Goal: Task Accomplishment & Management: Use online tool/utility

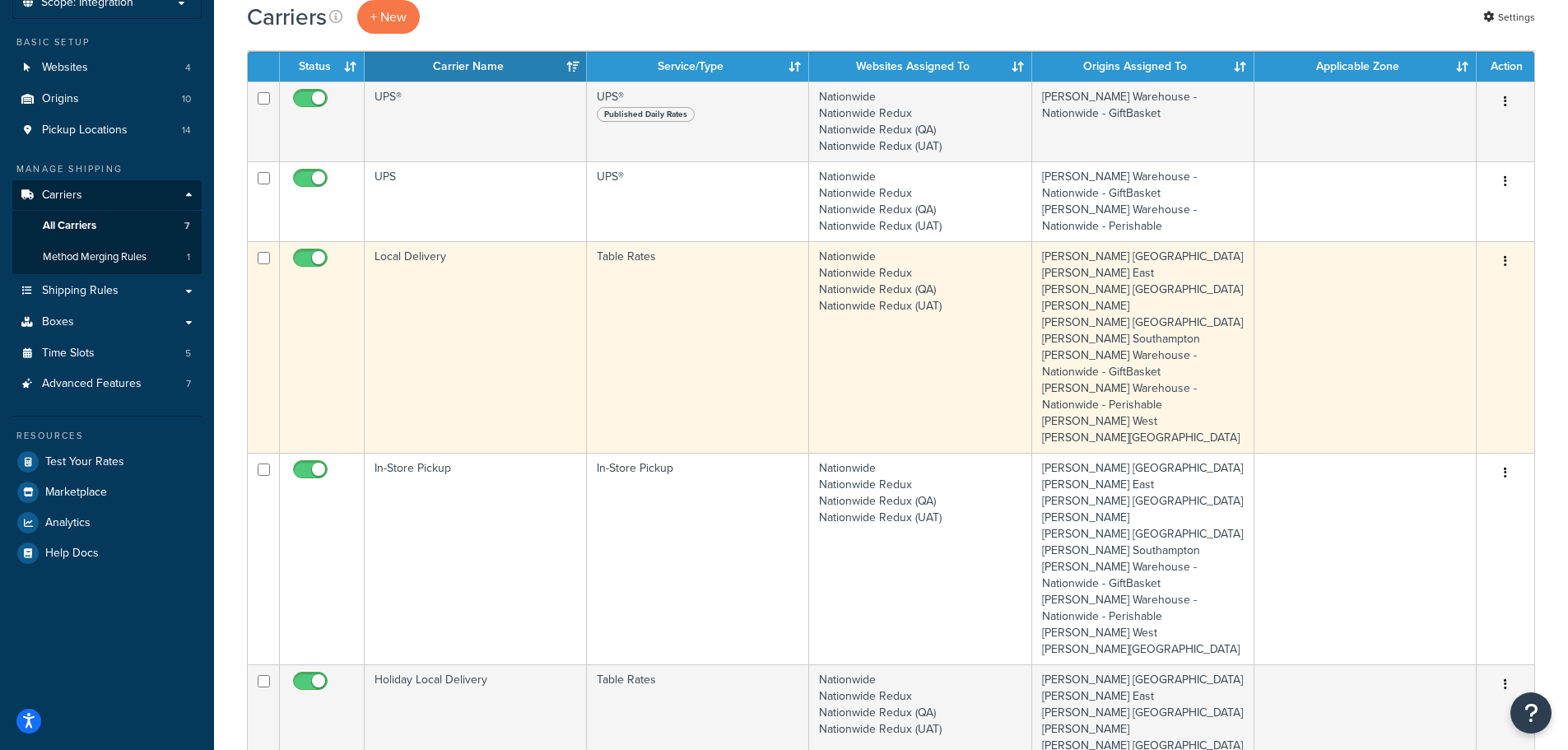
scroll to position [83, 0]
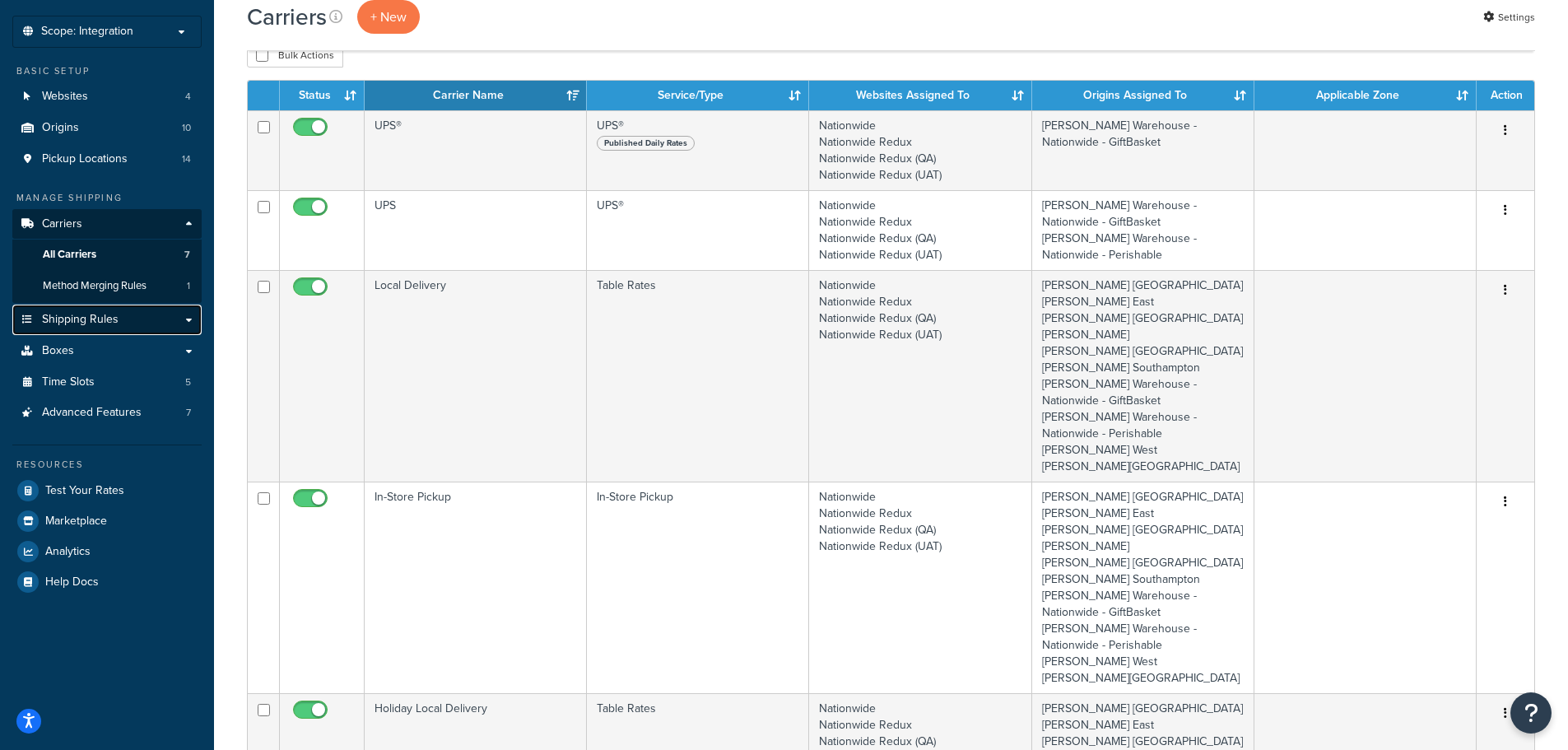
click at [93, 316] on span "Shipping Rules" at bounding box center [80, 319] width 77 height 14
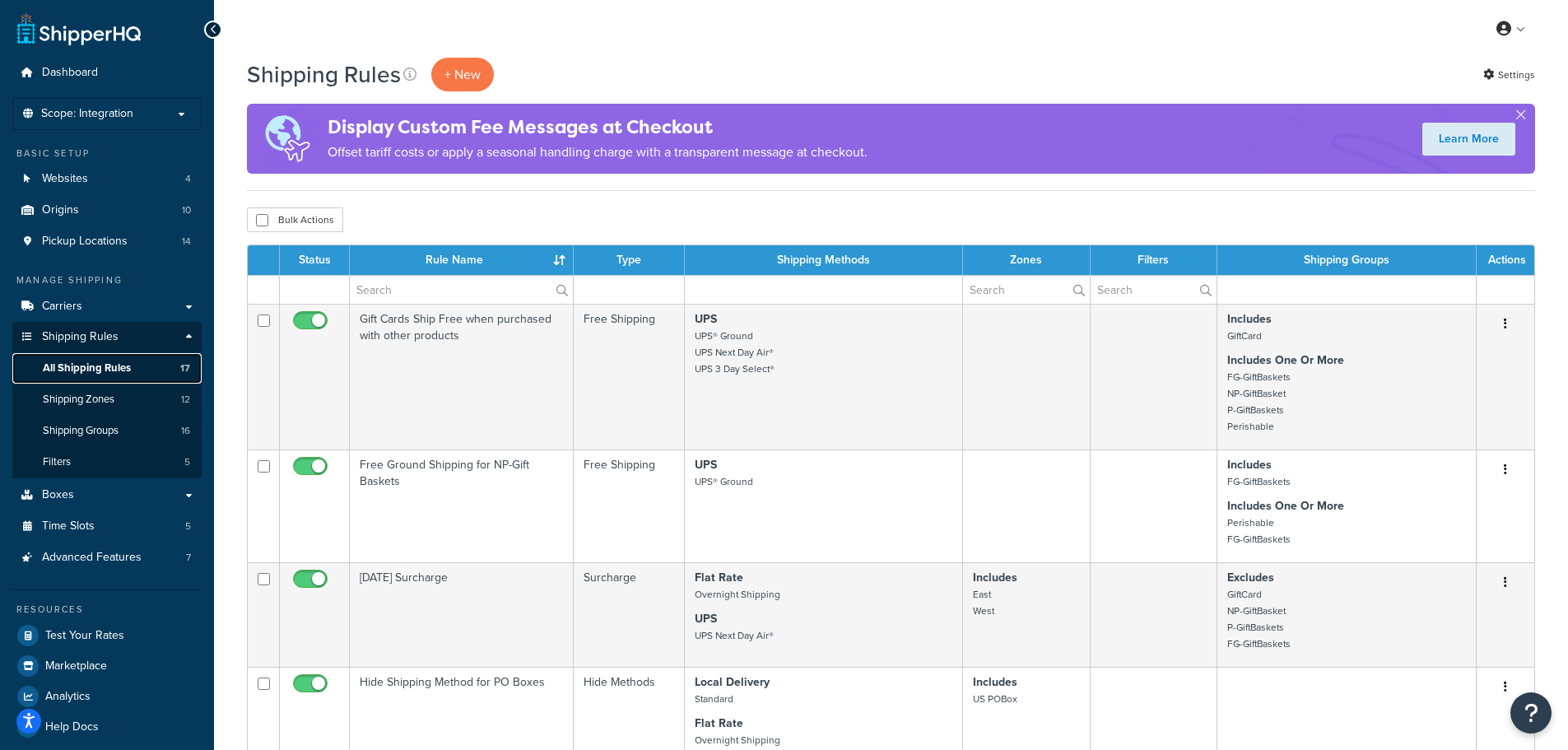
click at [106, 366] on span "All Shipping Rules" at bounding box center [87, 368] width 88 height 14
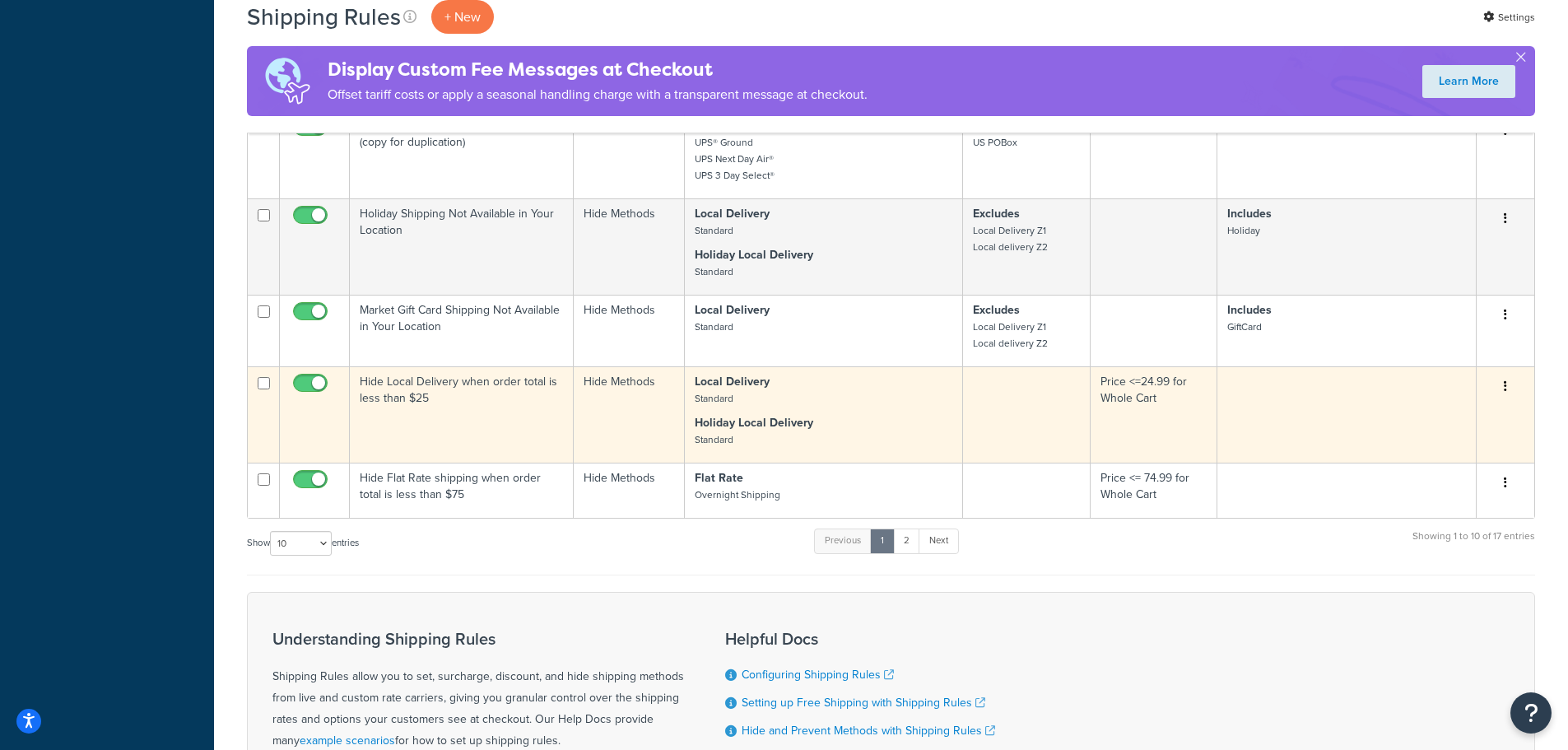
scroll to position [741, 0]
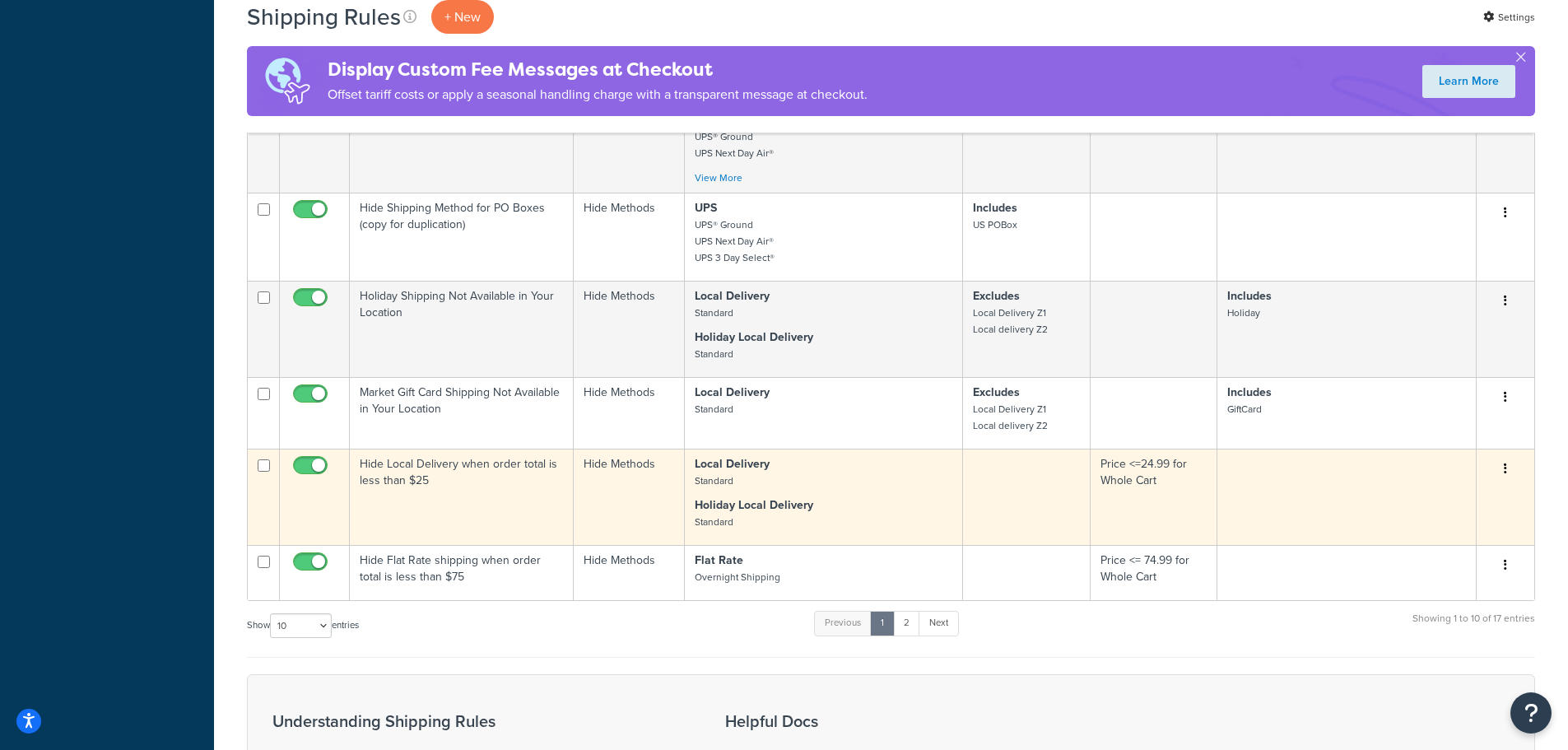
click at [458, 479] on td "Hide Local Delivery when order total is less than $25" at bounding box center [461, 497] width 224 height 97
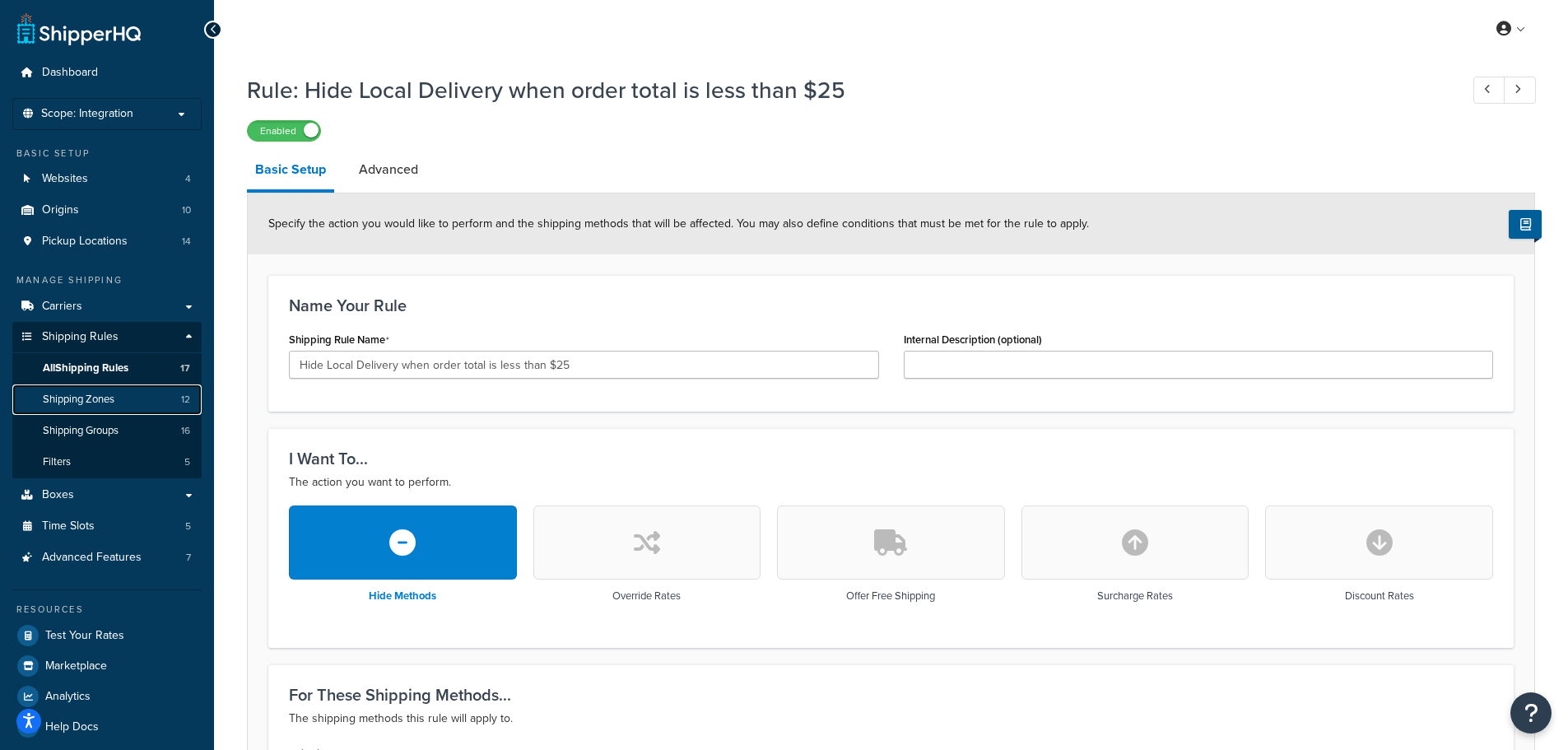
click at [91, 399] on span "Shipping Zones" at bounding box center [78, 399] width 72 height 14
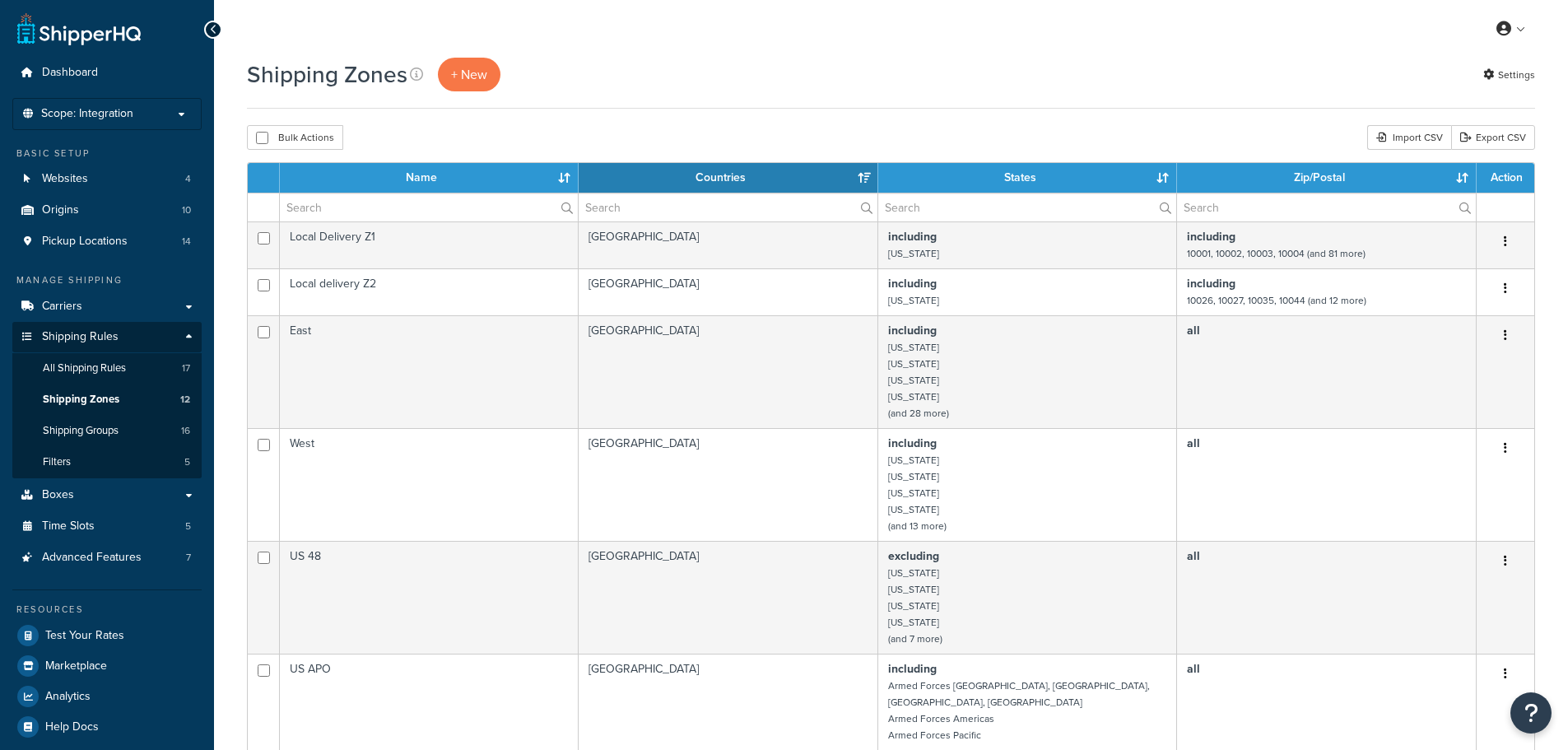
select select "15"
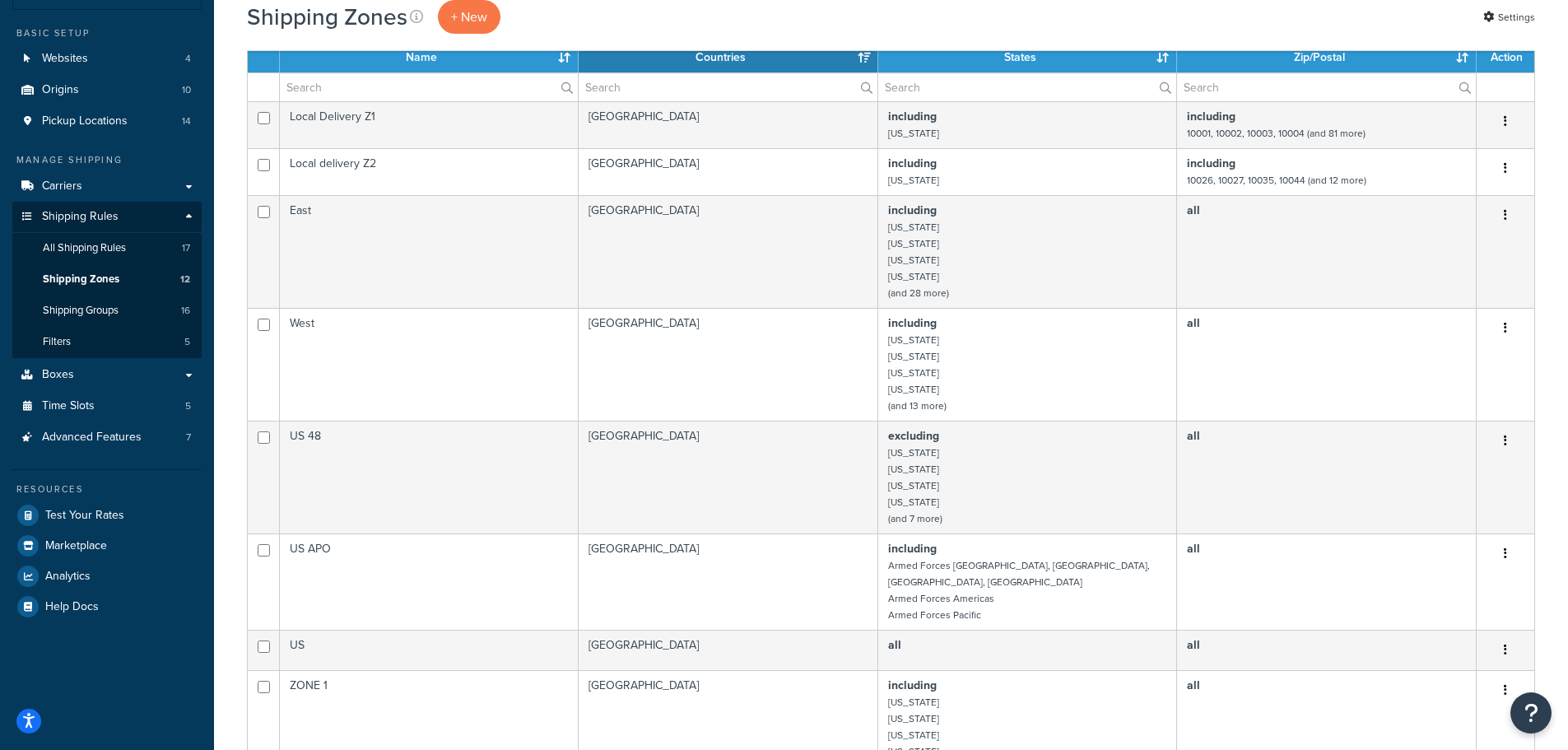
scroll to position [83, 0]
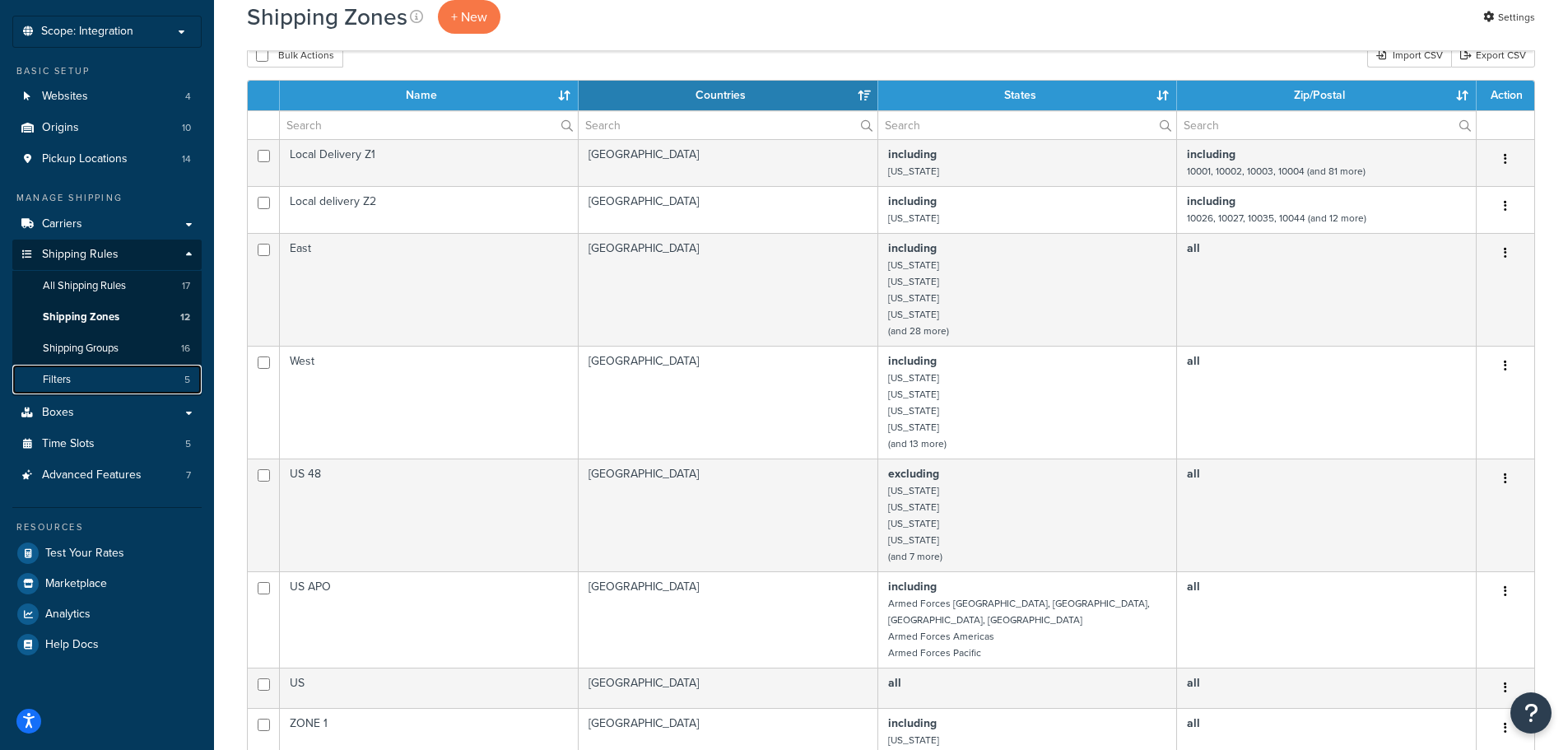
click at [75, 384] on link "Filters 5" at bounding box center [107, 380] width 190 height 31
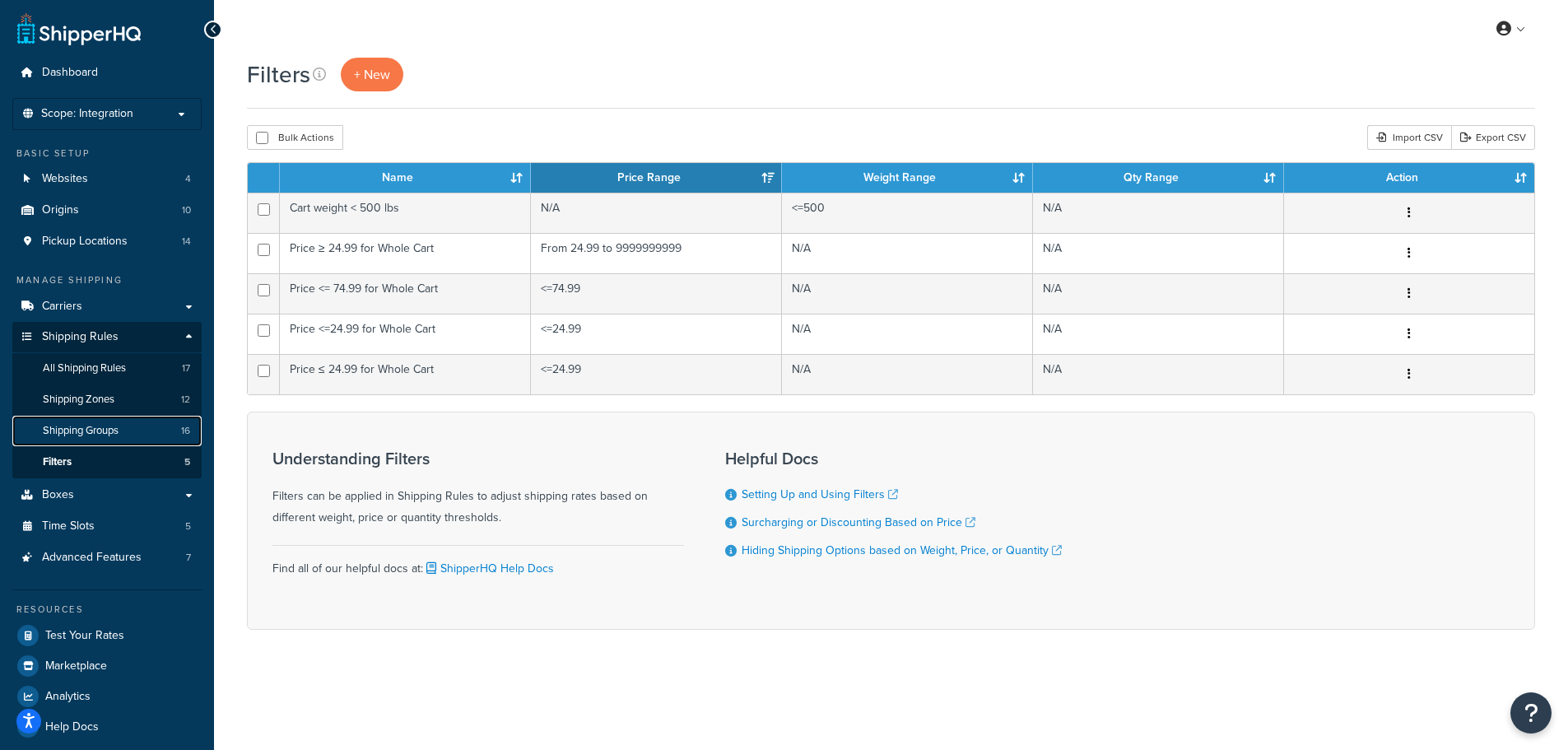
click at [94, 427] on span "Shipping Groups" at bounding box center [81, 431] width 76 height 14
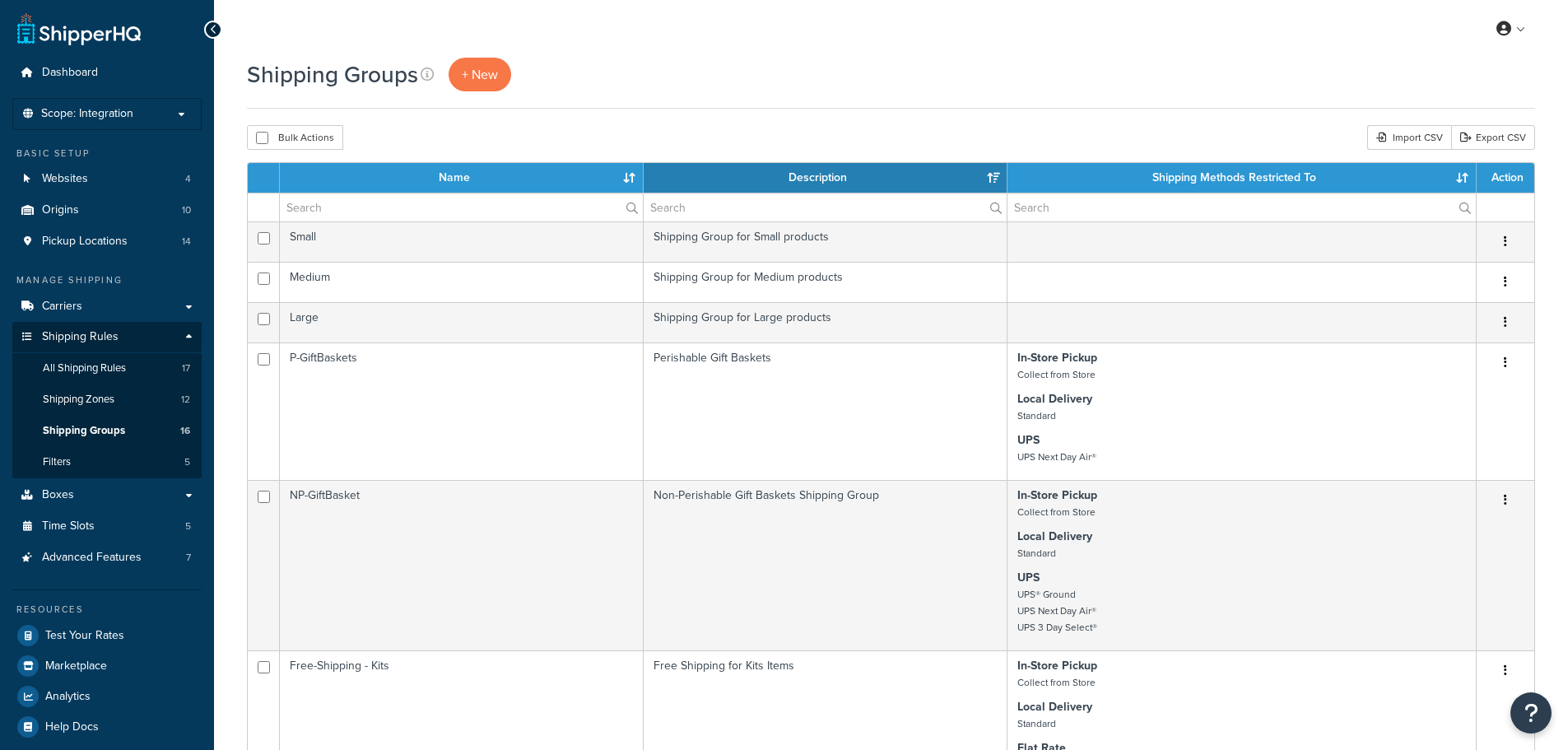
select select "15"
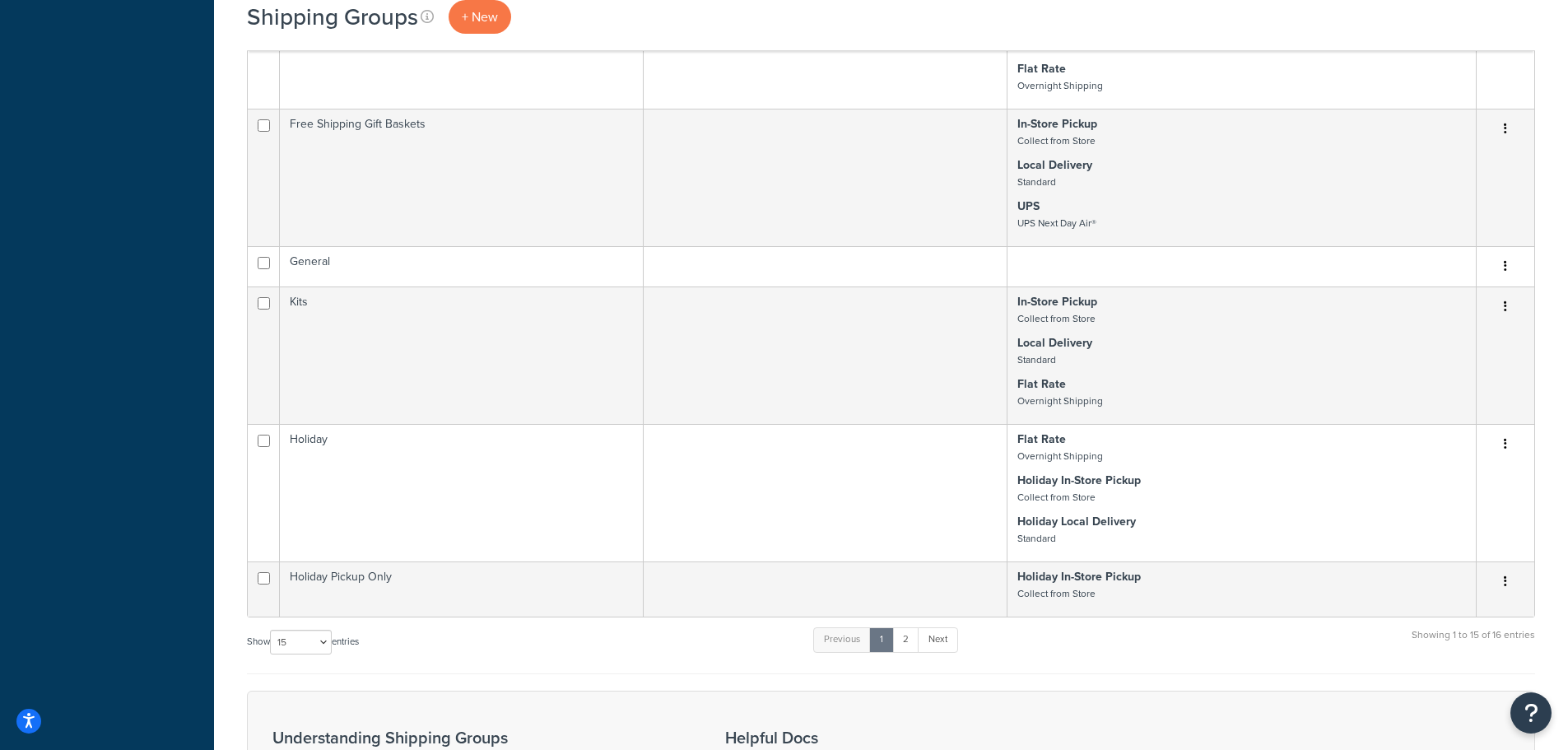
scroll to position [1153, 0]
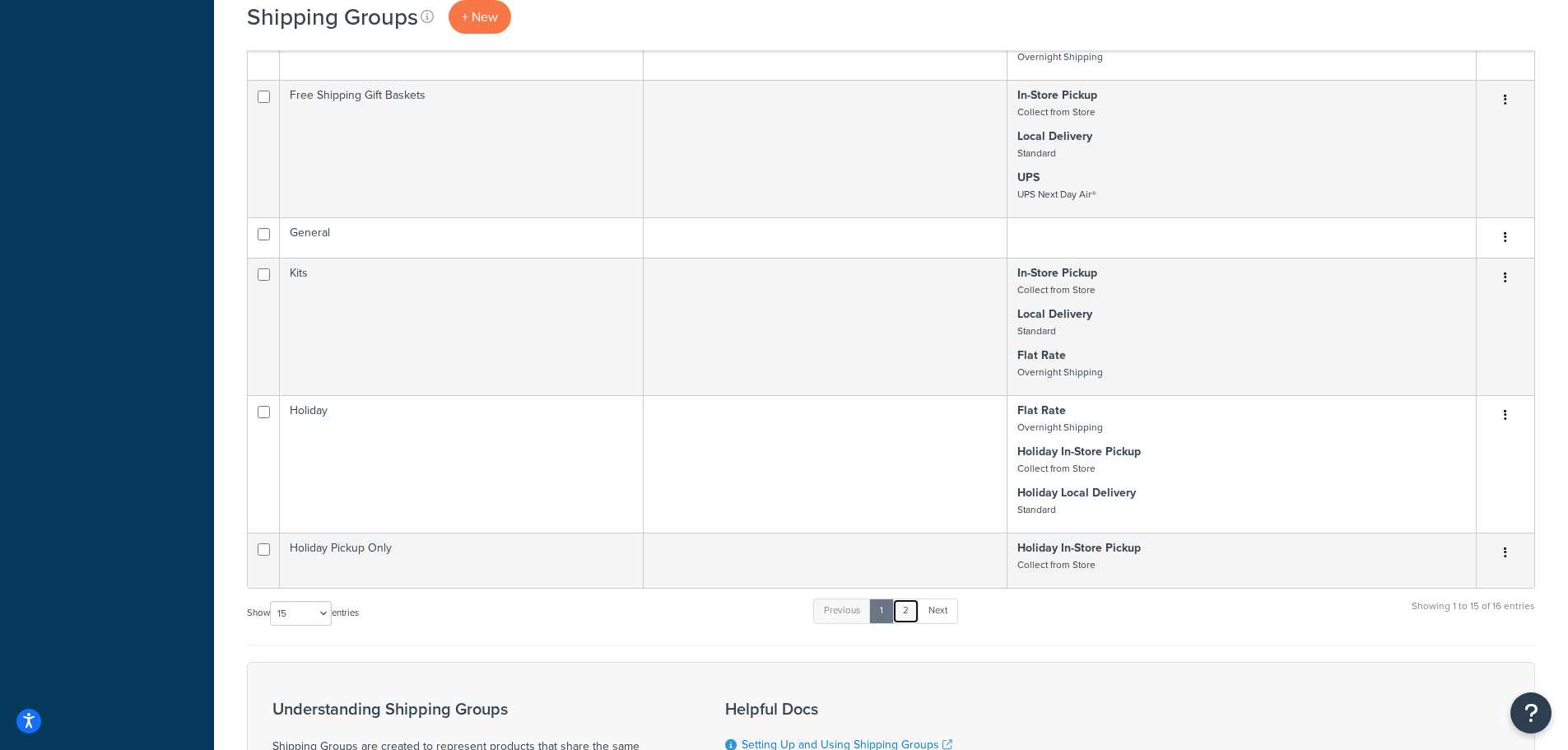
click at [912, 612] on link "2" at bounding box center [906, 611] width 27 height 25
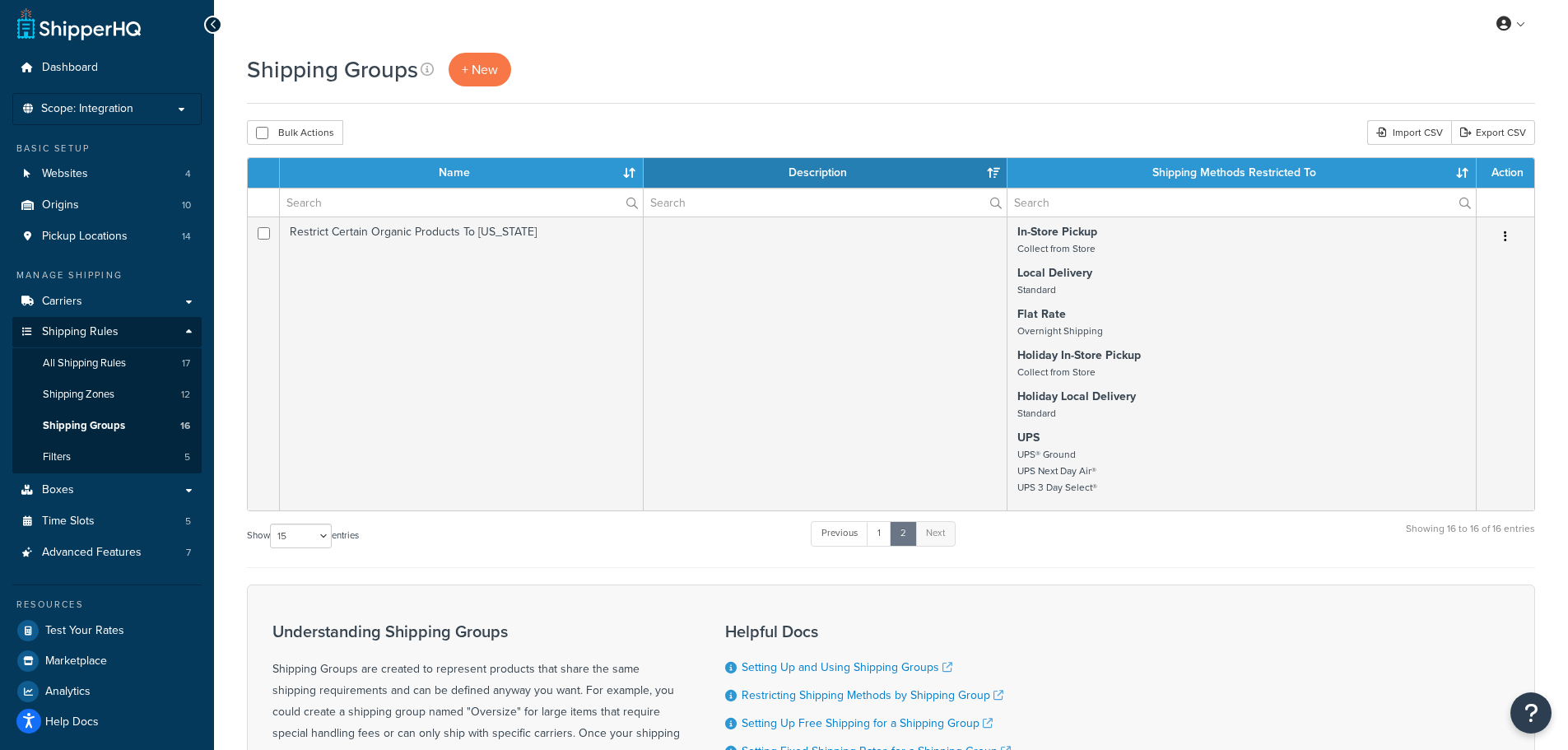
scroll to position [0, 0]
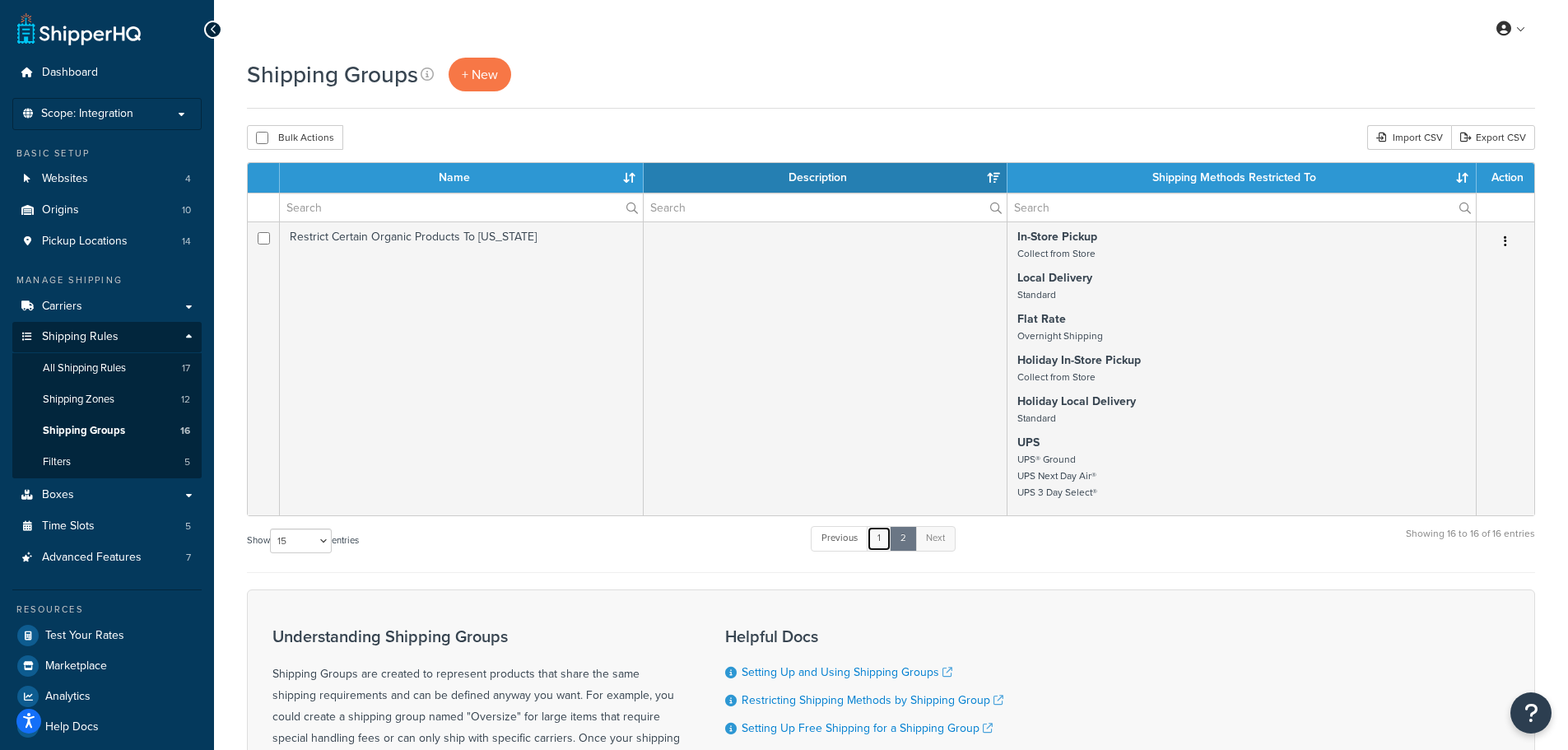
click at [883, 543] on link "1" at bounding box center [879, 539] width 25 height 25
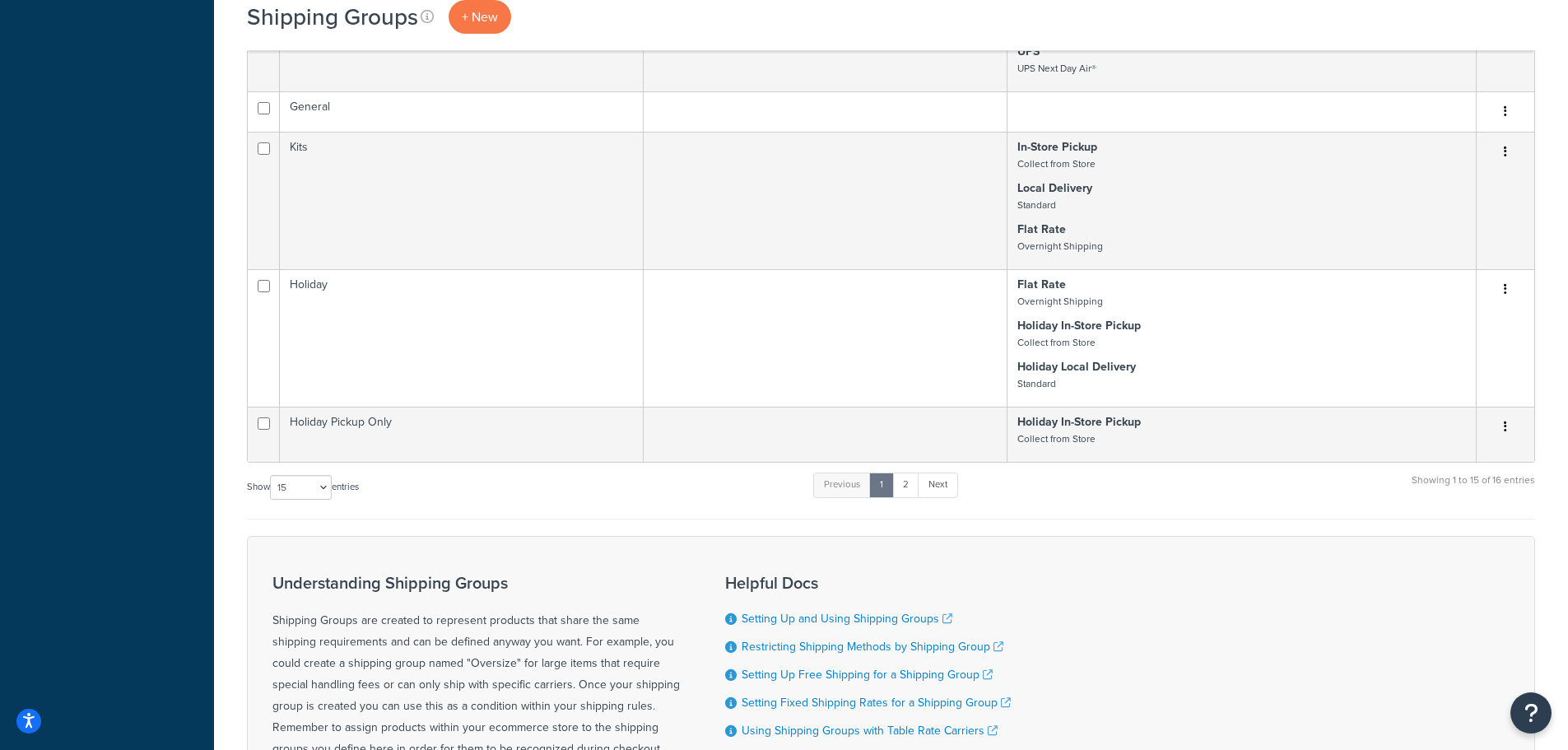
scroll to position [1318, 0]
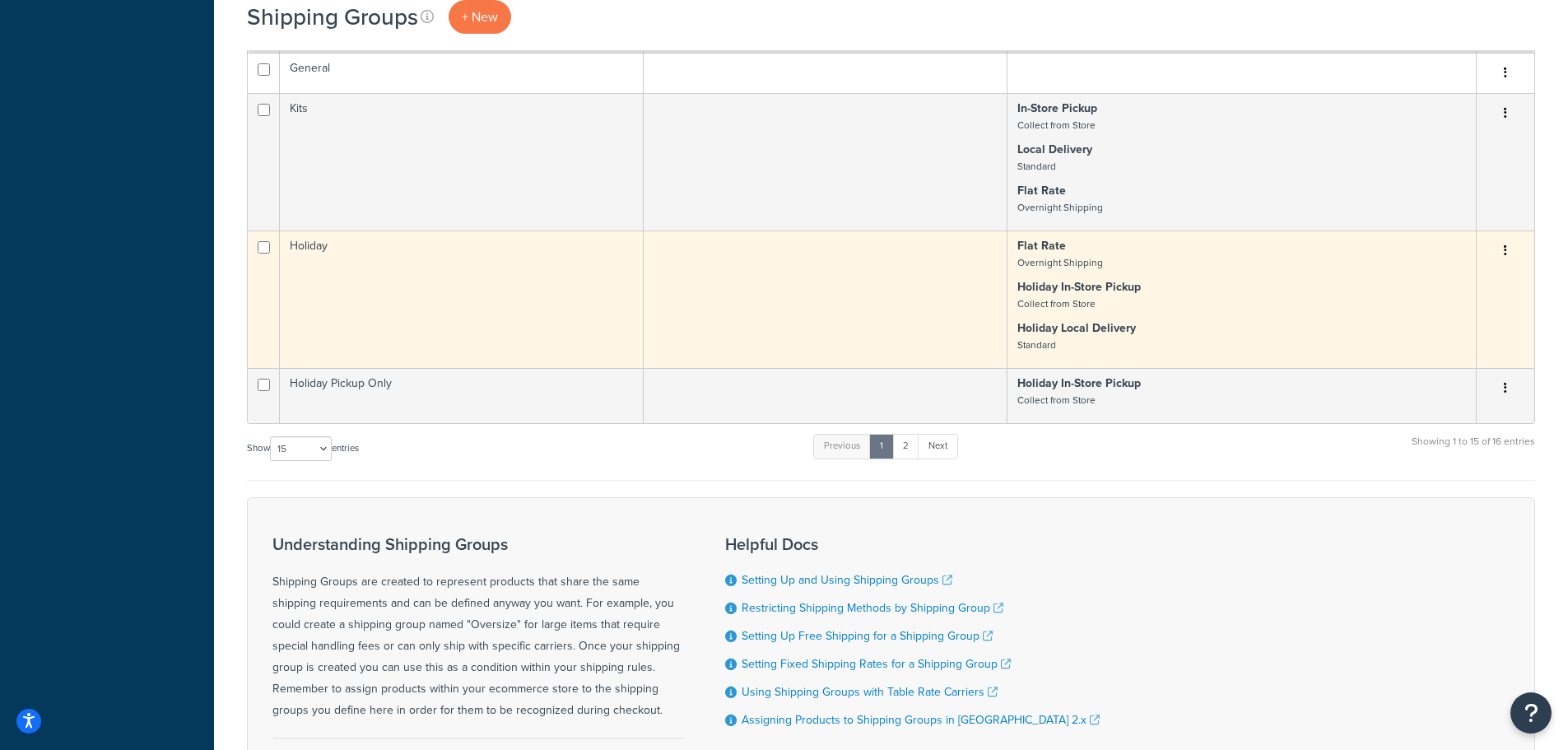
click at [1507, 247] on button "button" at bounding box center [1505, 251] width 23 height 26
click at [1432, 314] on link "Duplicate" at bounding box center [1439, 317] width 130 height 34
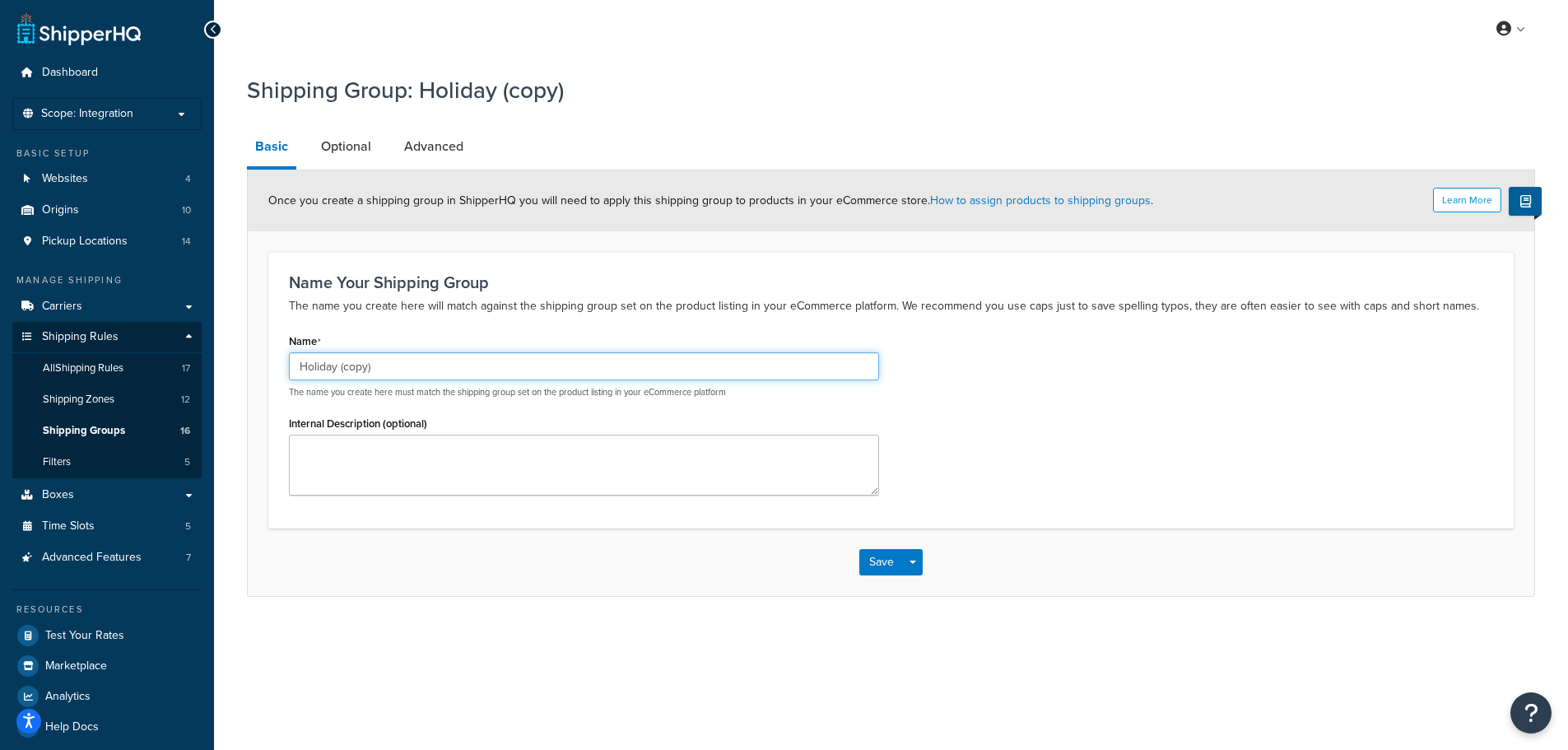
drag, startPoint x: 340, startPoint y: 367, endPoint x: 488, endPoint y: 382, distance: 148.8
click at [488, 382] on div "Holiday (copy) The name you create here must match the shipping group set on th…" at bounding box center [584, 375] width 591 height 46
type input "Holiday 2"
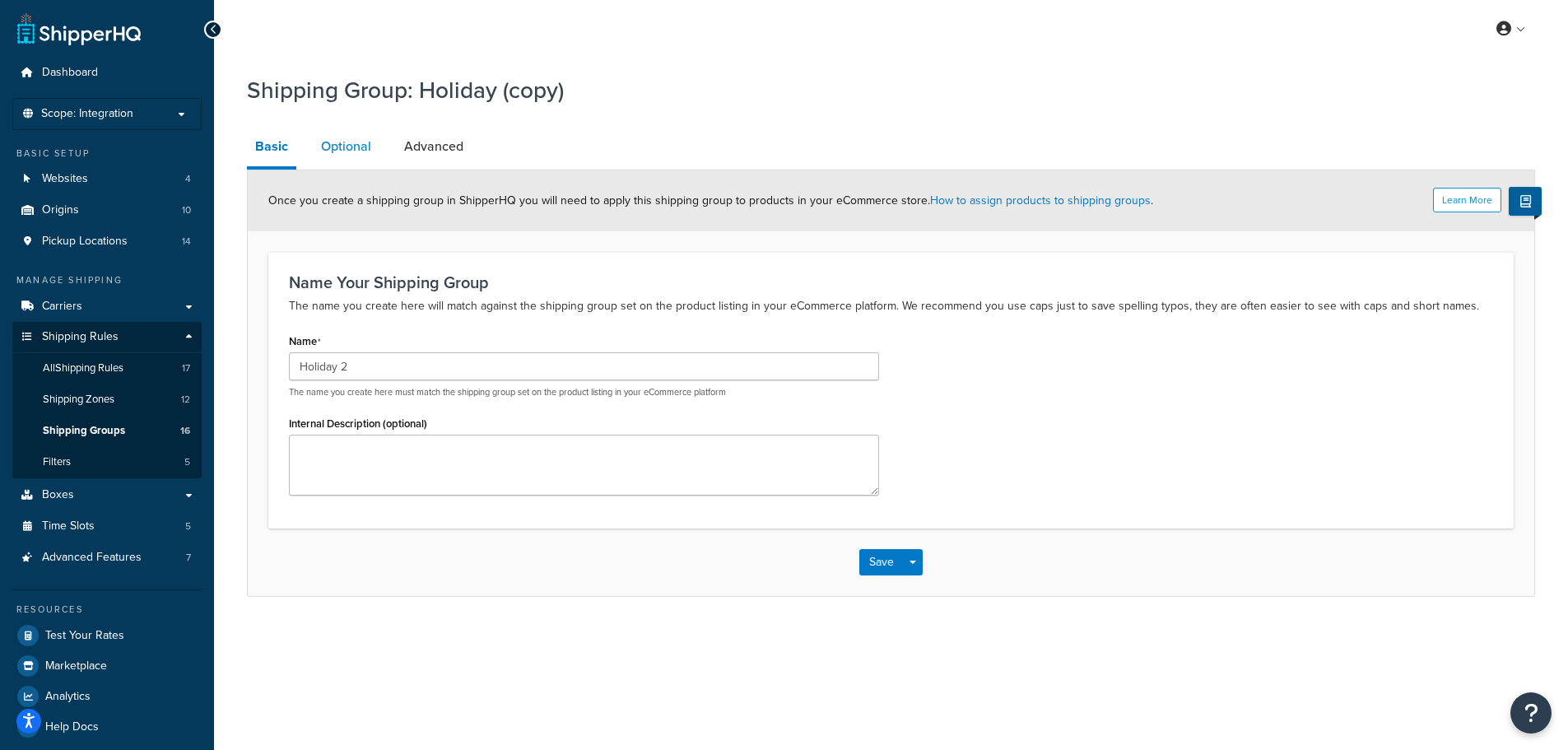
click at [339, 150] on link "Optional" at bounding box center [346, 147] width 67 height 40
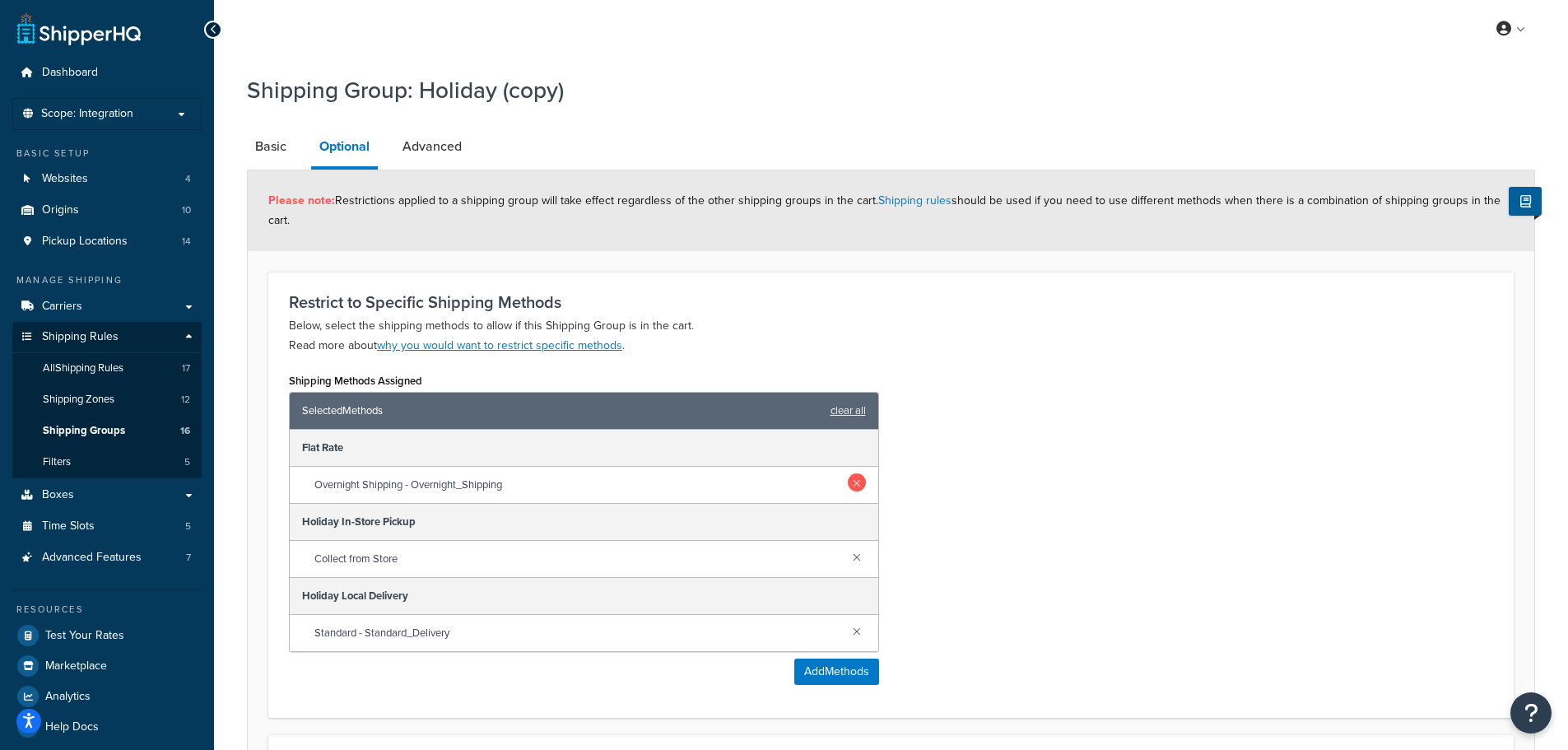
click at [859, 486] on link at bounding box center [857, 483] width 18 height 18
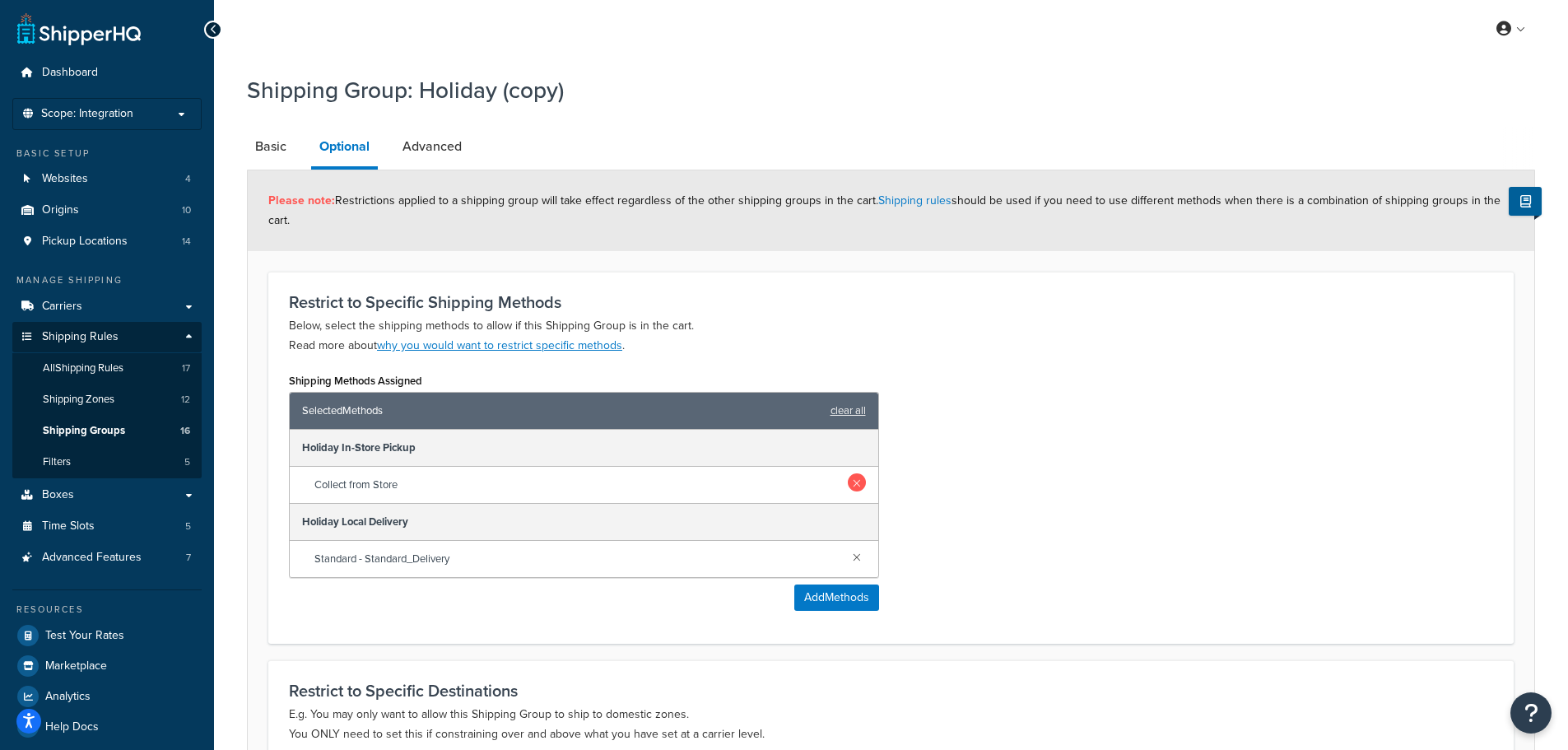
click at [857, 491] on link at bounding box center [857, 483] width 18 height 18
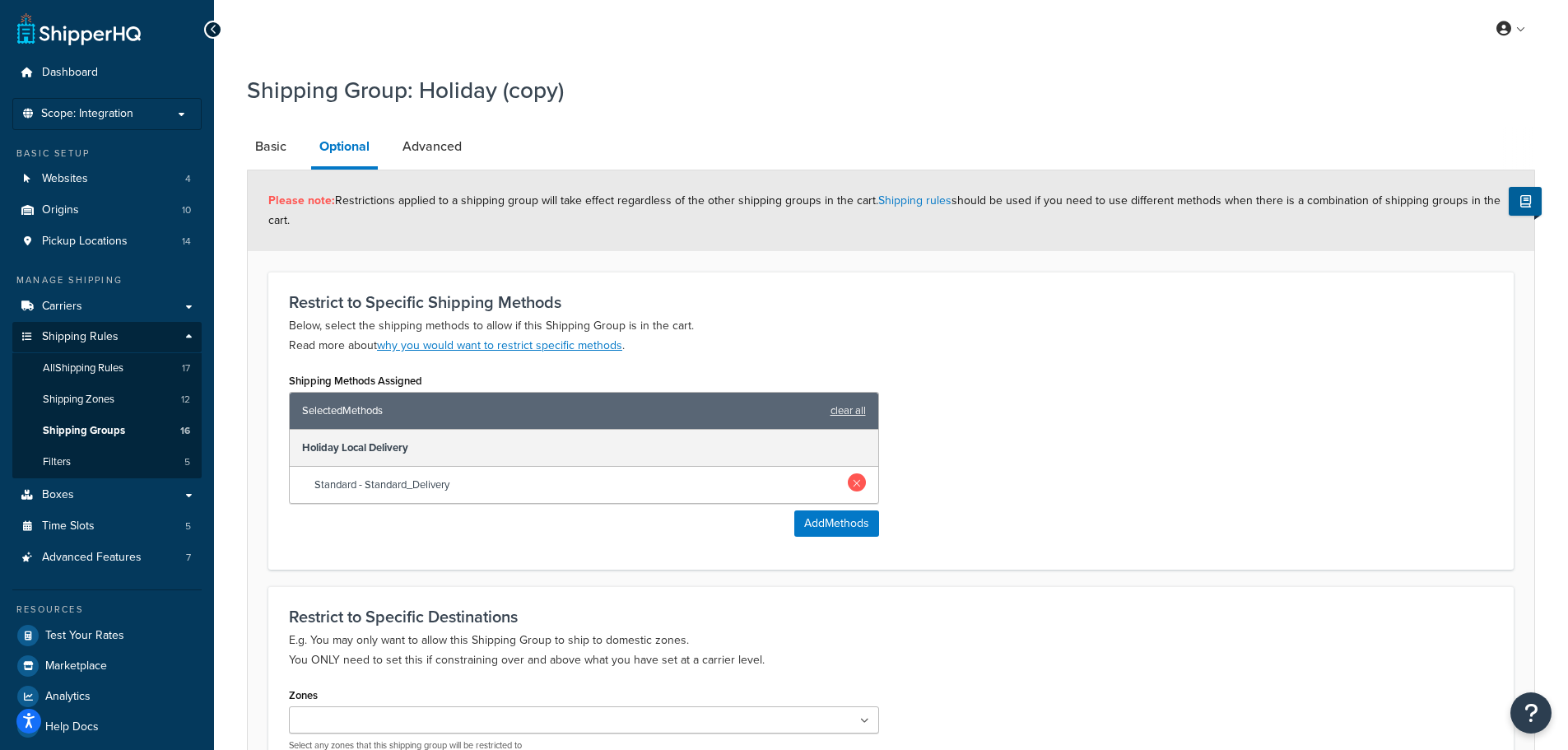
click at [856, 486] on link at bounding box center [857, 483] width 18 height 18
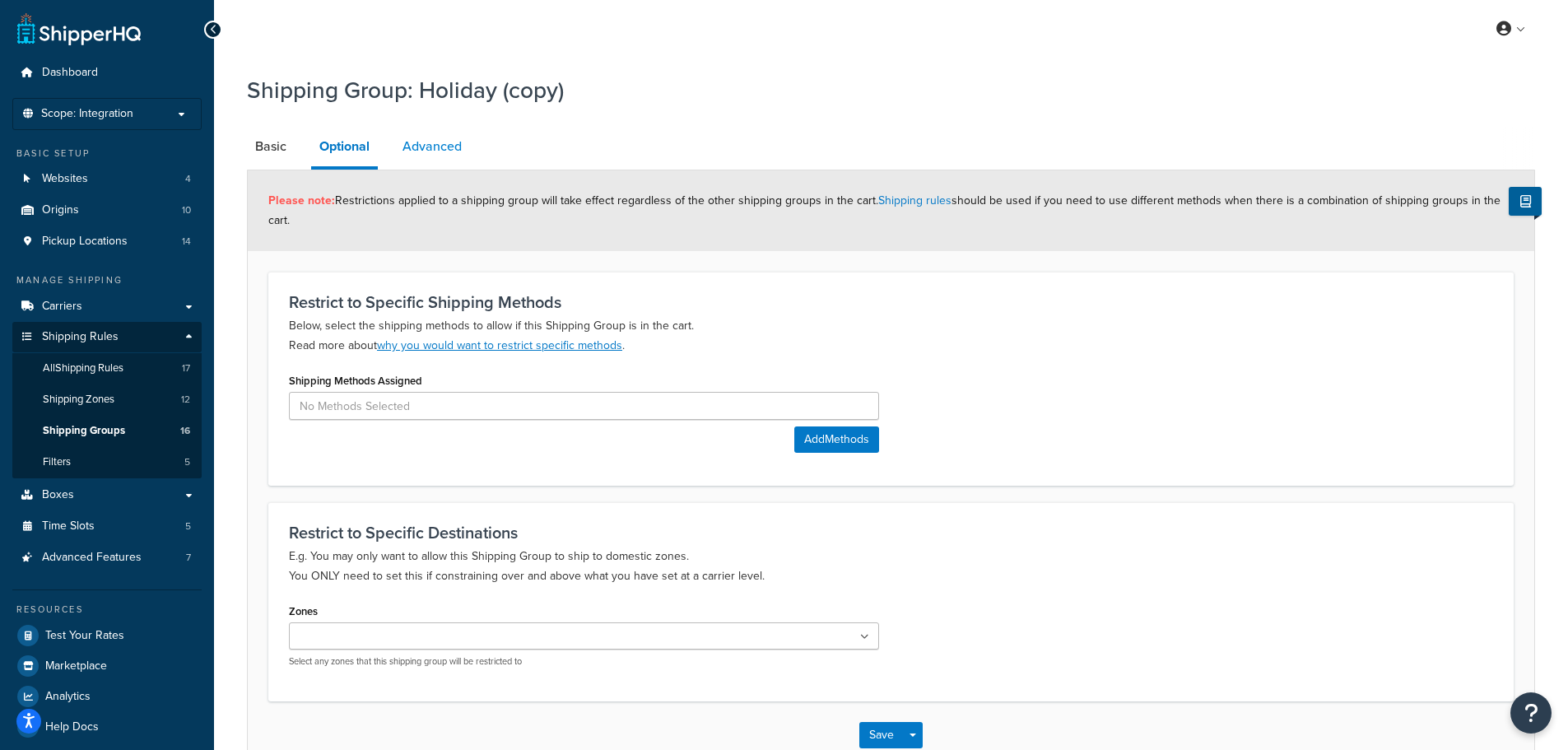
click at [429, 148] on link "Advanced" at bounding box center [432, 147] width 76 height 40
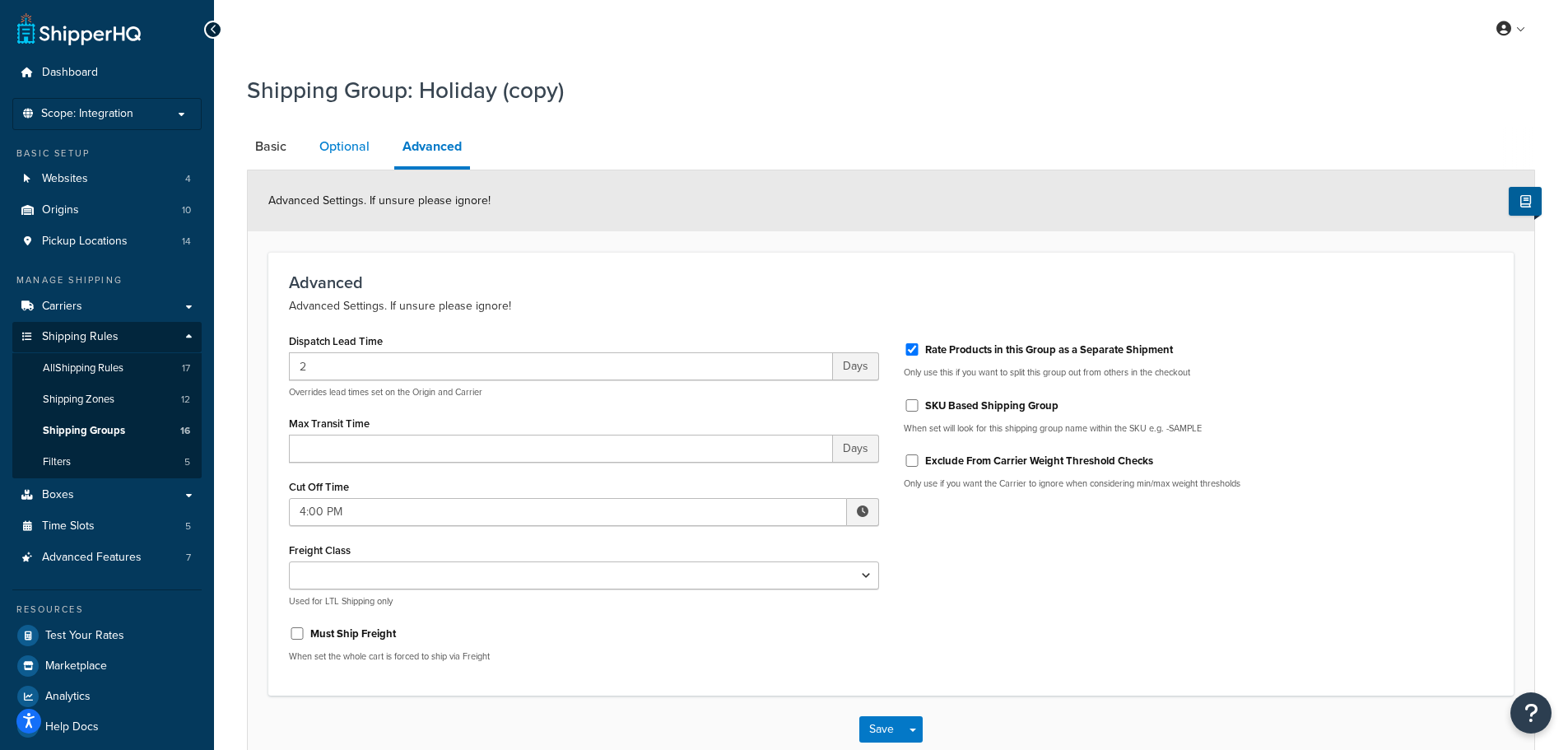
click at [335, 142] on link "Optional" at bounding box center [344, 147] width 67 height 40
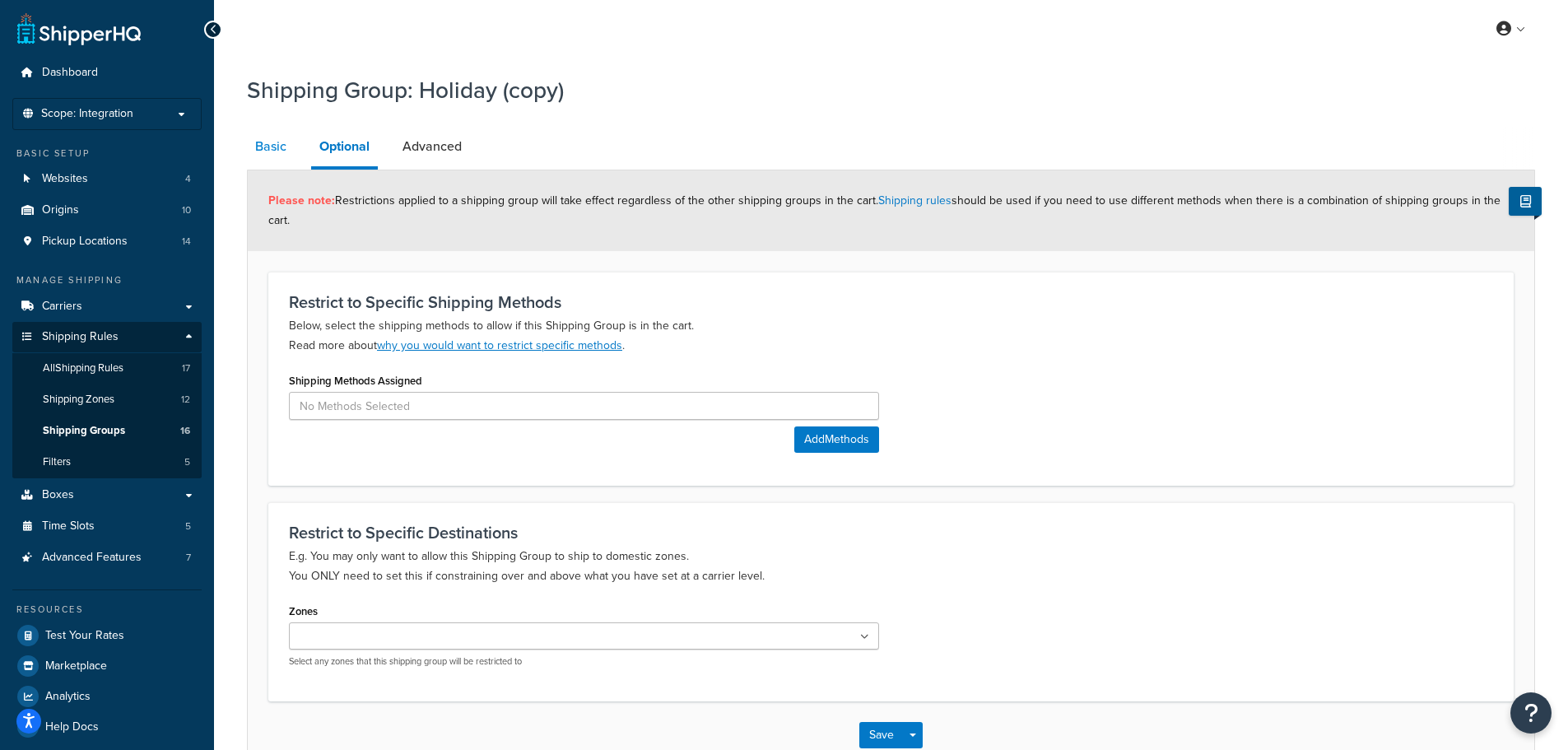
click at [271, 143] on link "Basic" at bounding box center [271, 147] width 48 height 40
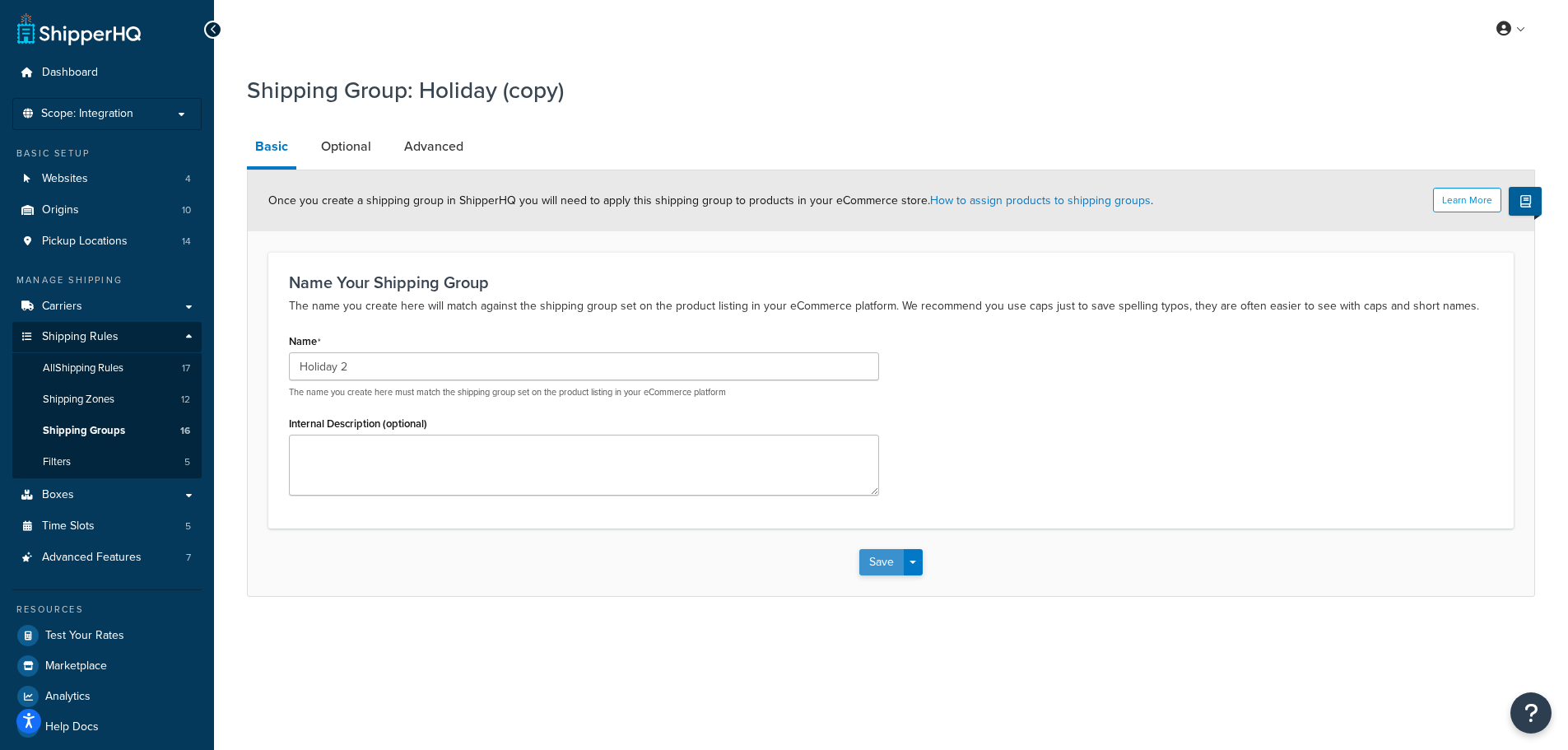
click at [882, 569] on button "Save" at bounding box center [882, 563] width 45 height 26
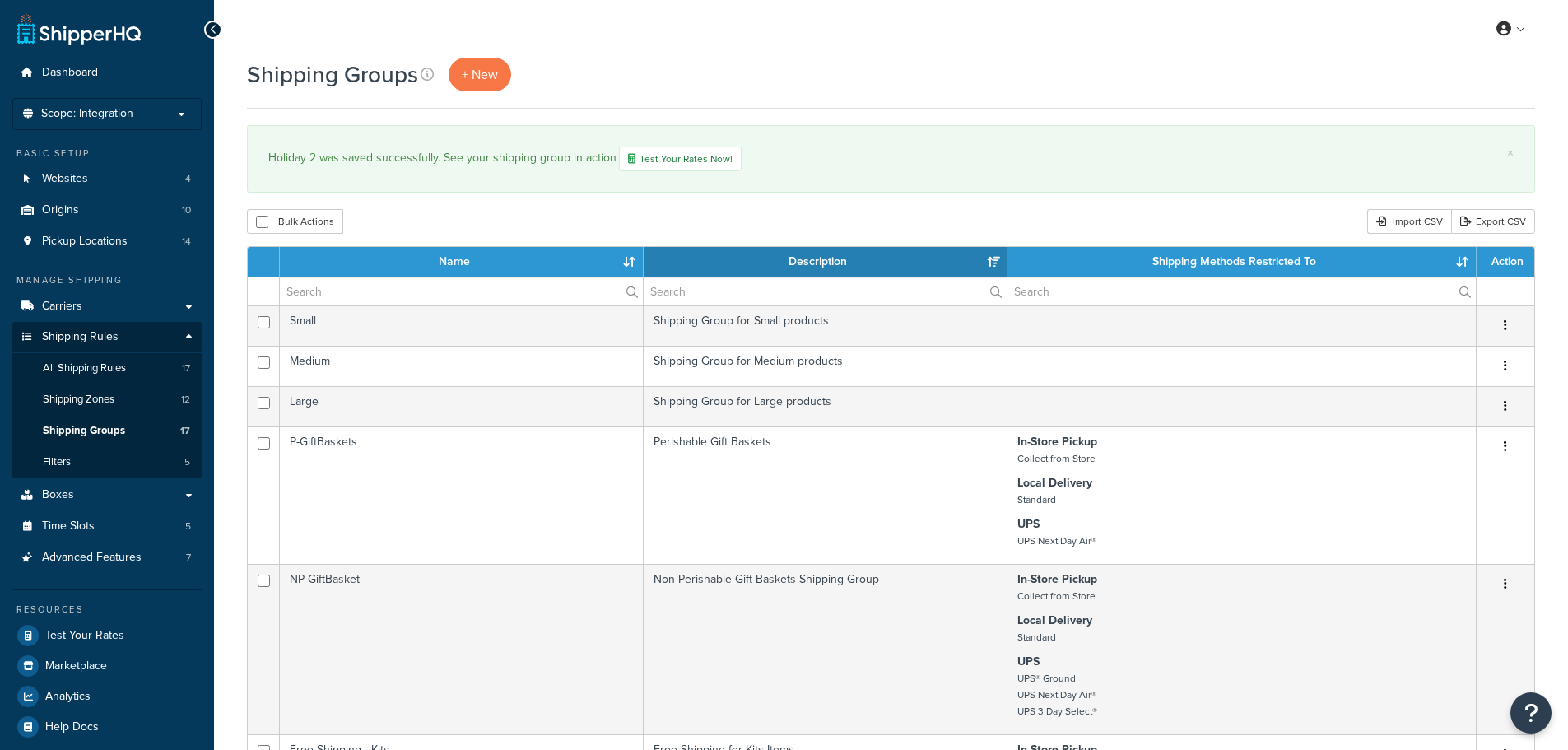
select select "15"
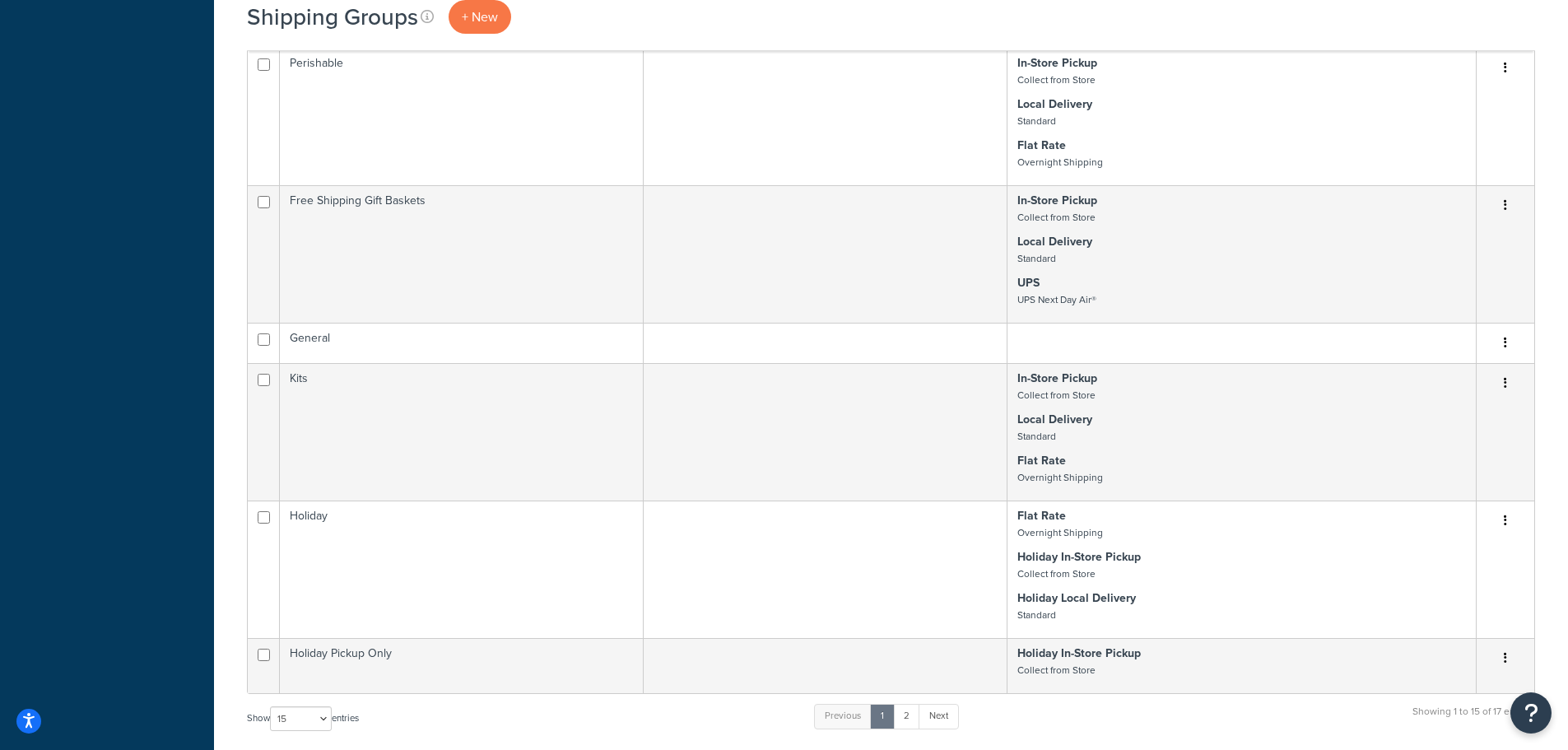
scroll to position [1153, 0]
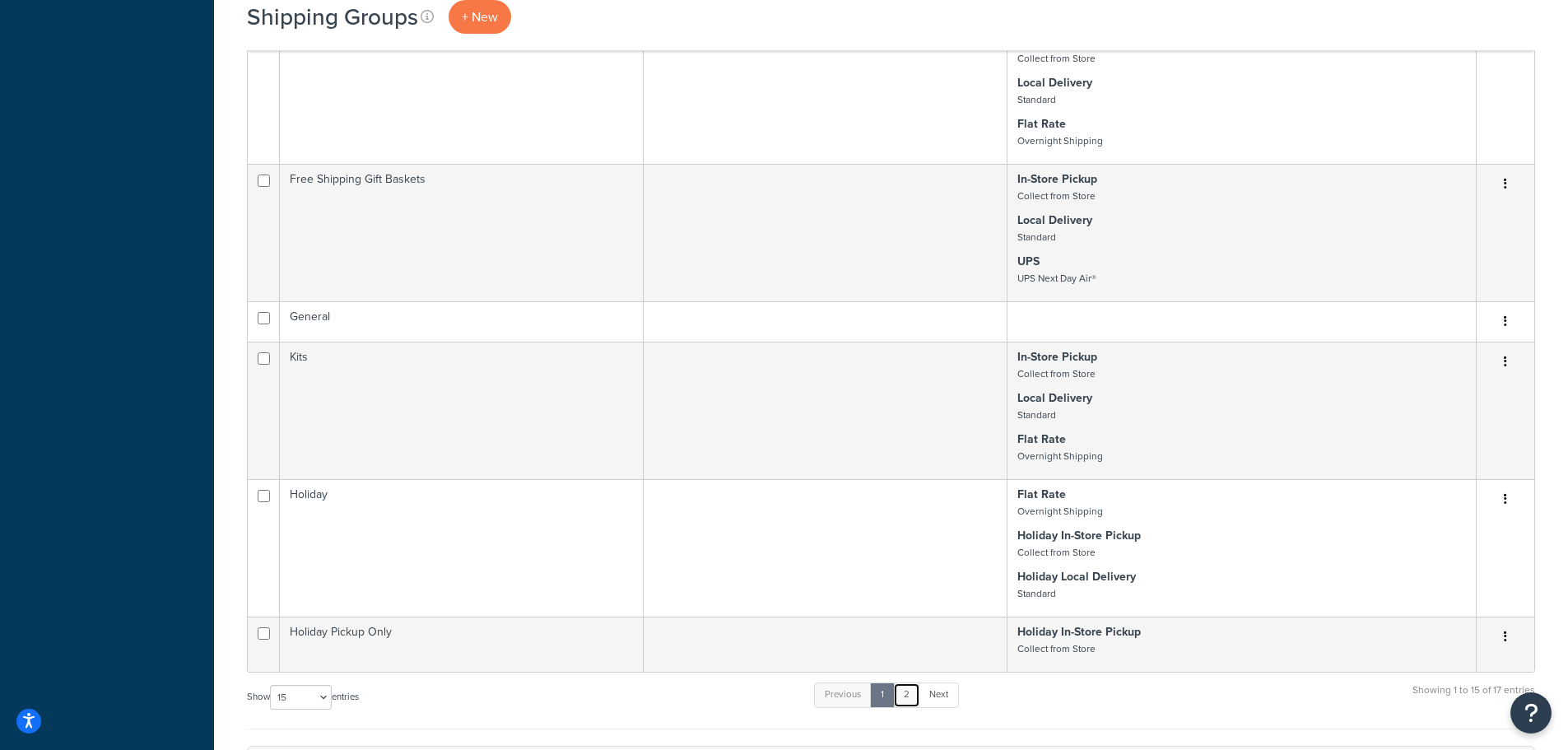
click at [914, 700] on link "2" at bounding box center [906, 695] width 27 height 25
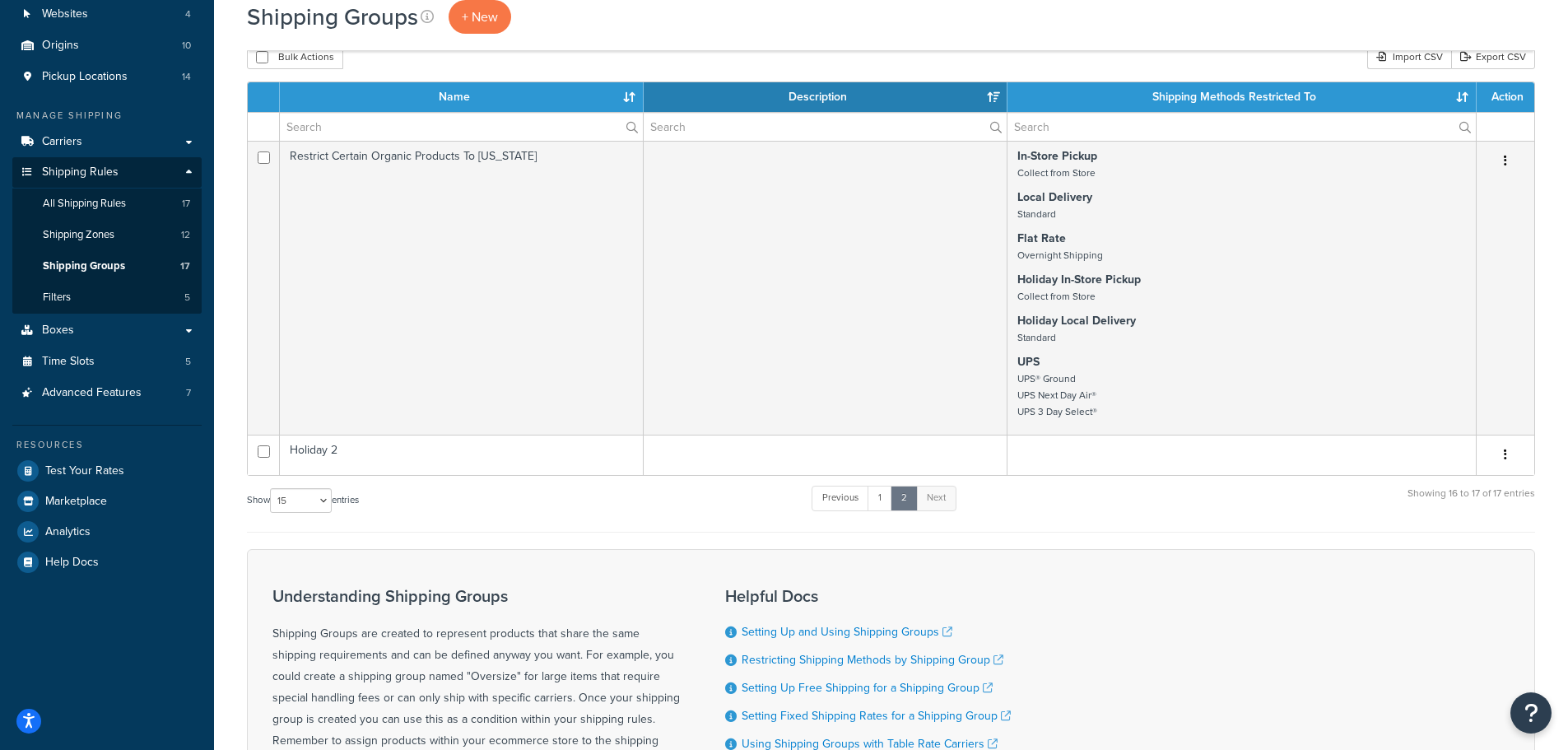
scroll to position [141, 0]
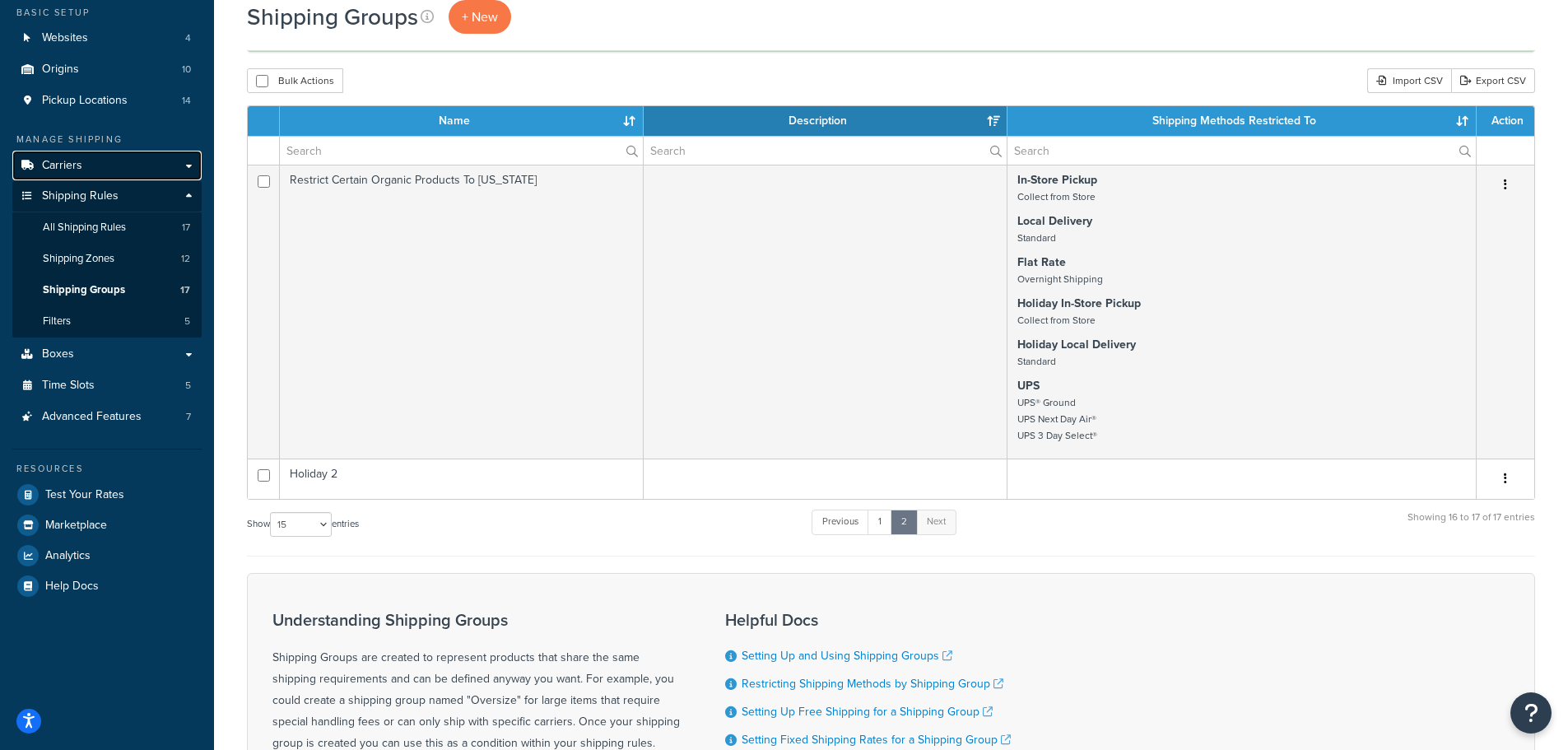
click at [76, 169] on span "Carriers" at bounding box center [62, 166] width 40 height 14
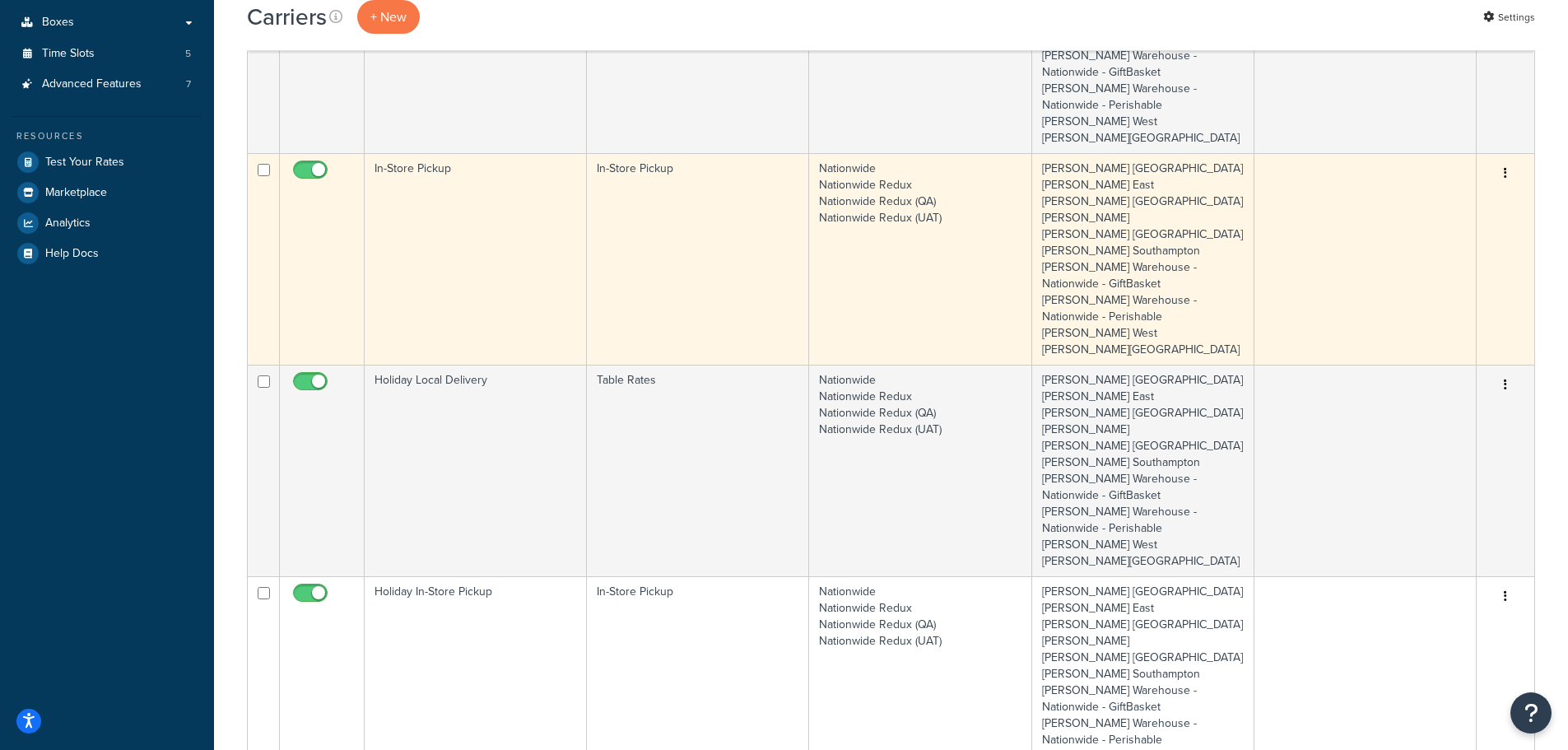
scroll to position [412, 0]
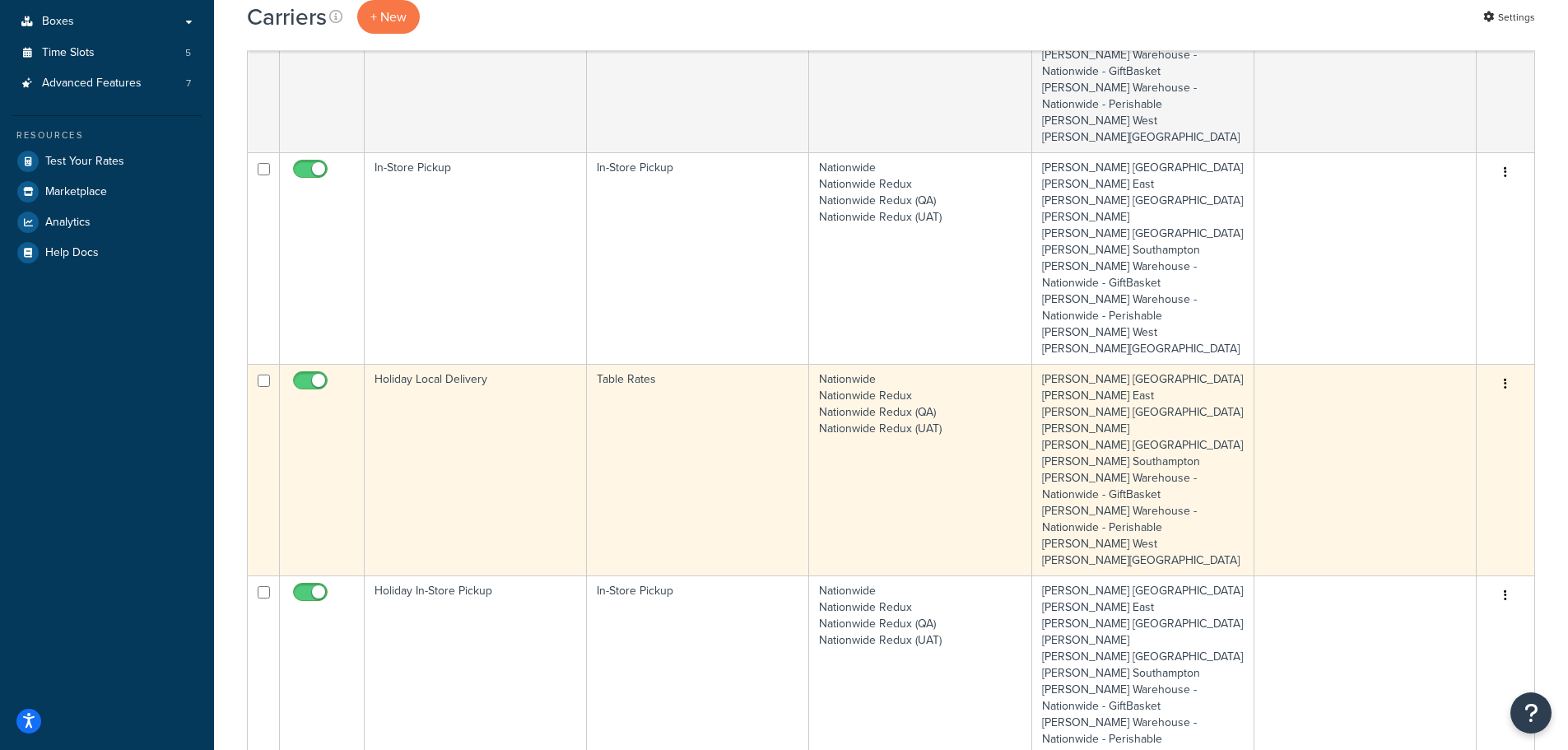
click at [1505, 378] on icon "button" at bounding box center [1505, 384] width 3 height 12
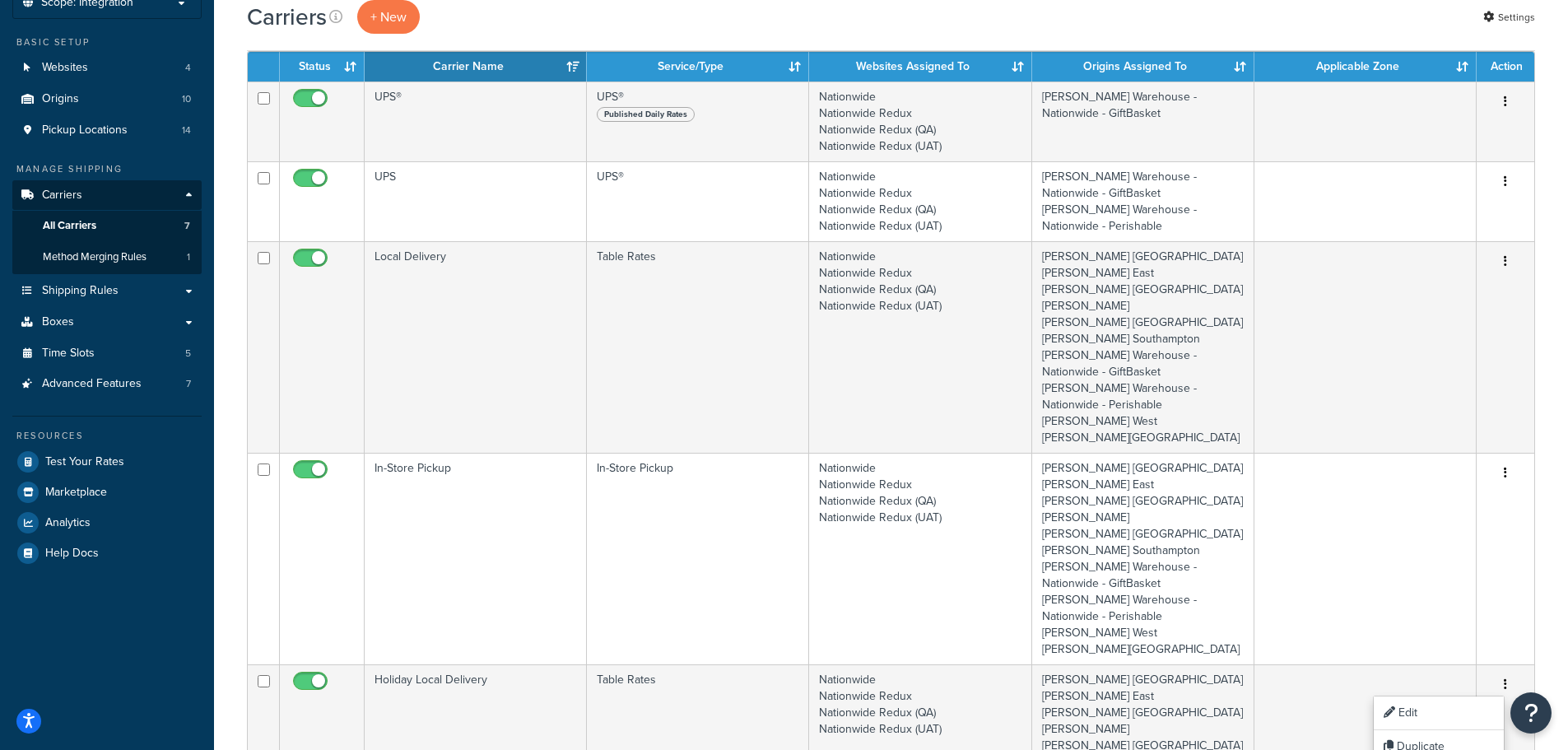
scroll to position [83, 0]
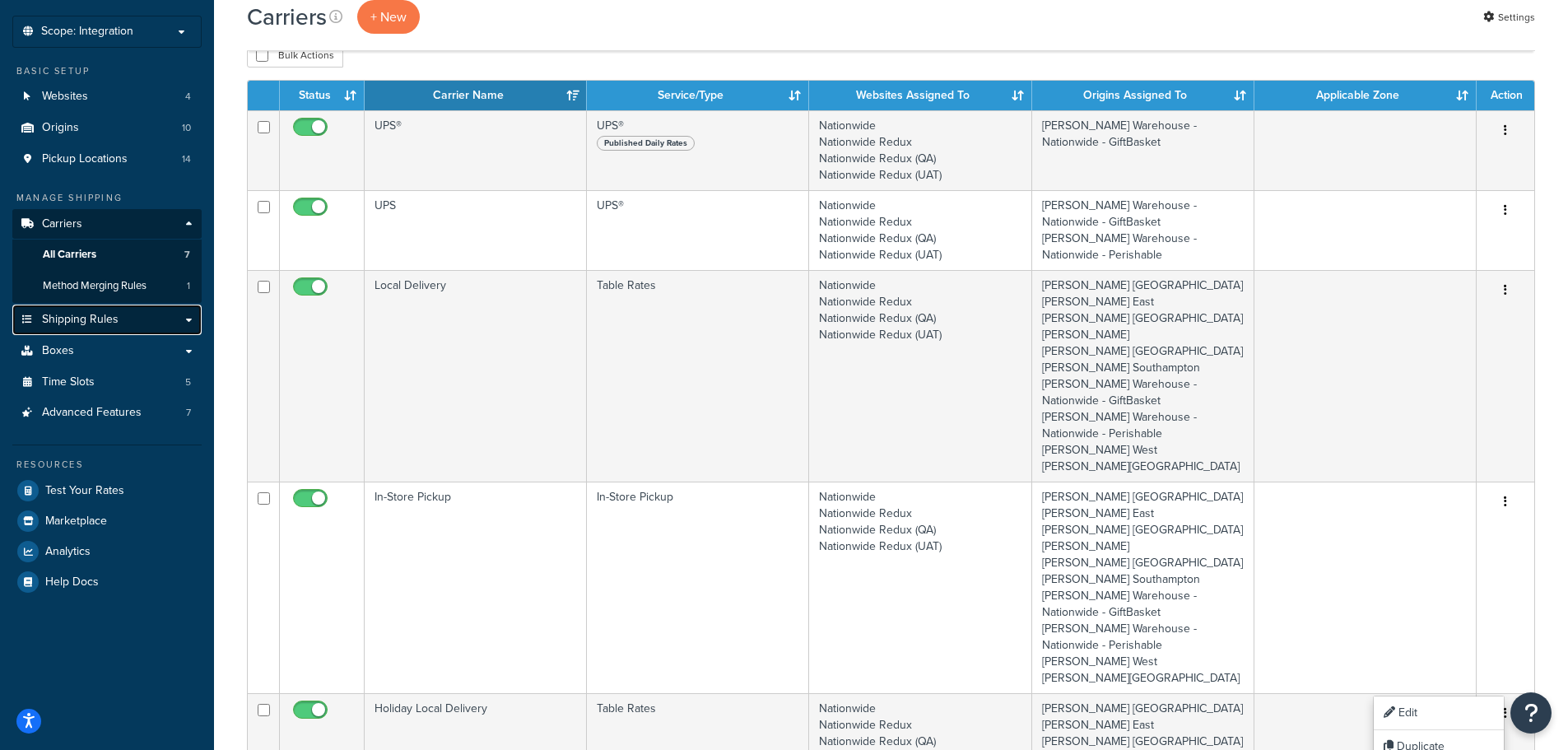
click at [77, 320] on span "Shipping Rules" at bounding box center [80, 319] width 77 height 14
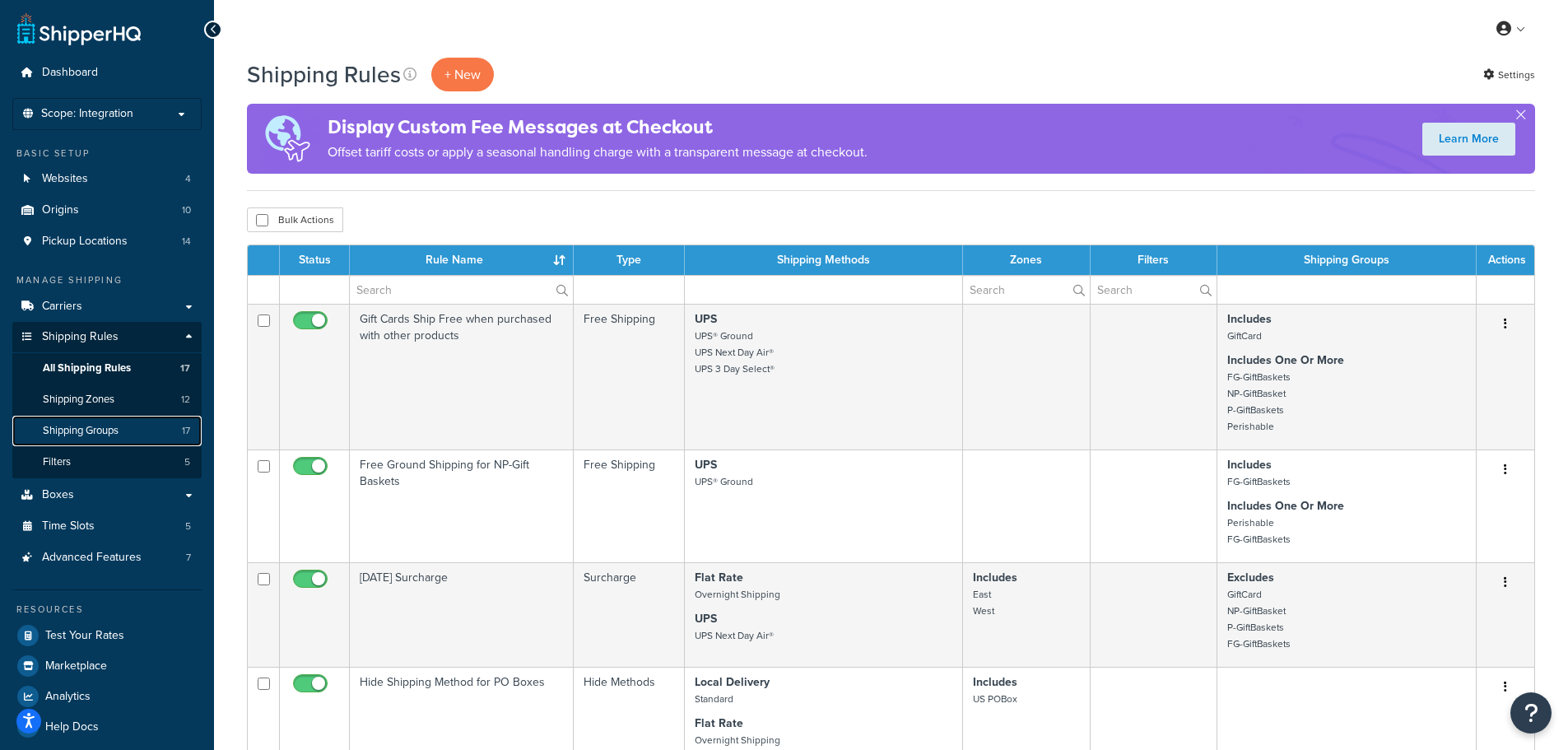
click at [113, 427] on span "Shipping Groups" at bounding box center [81, 431] width 76 height 14
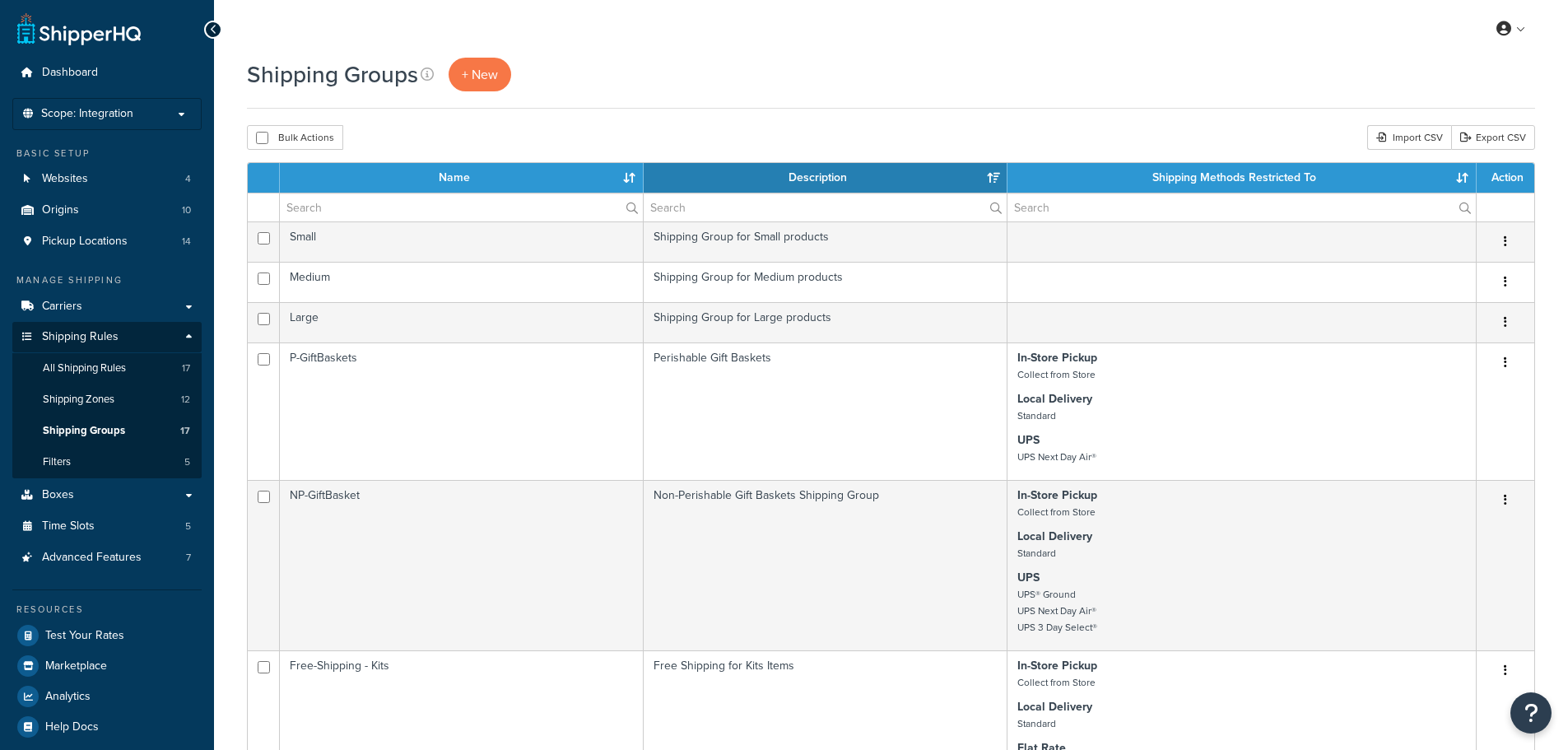
select select "15"
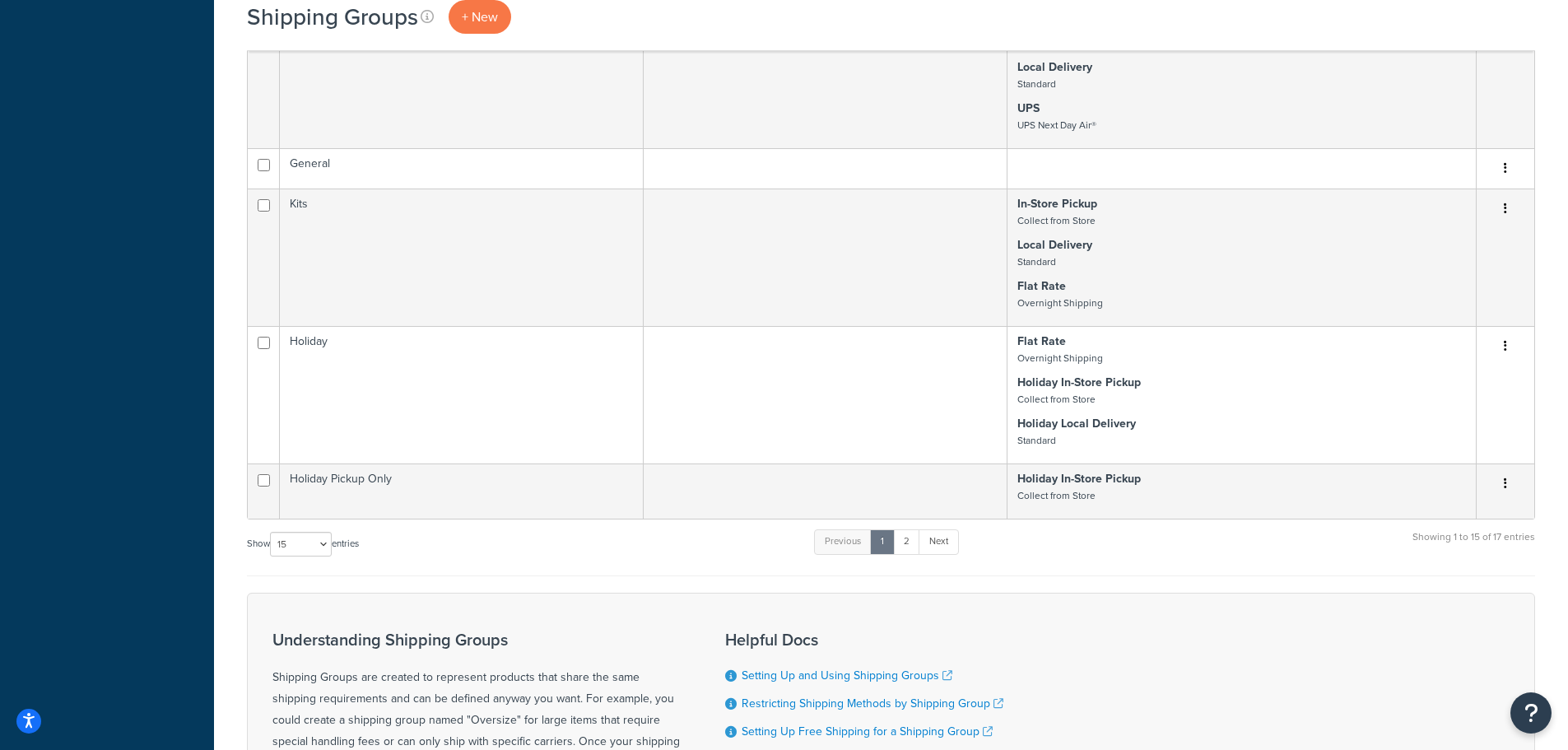
scroll to position [1318, 0]
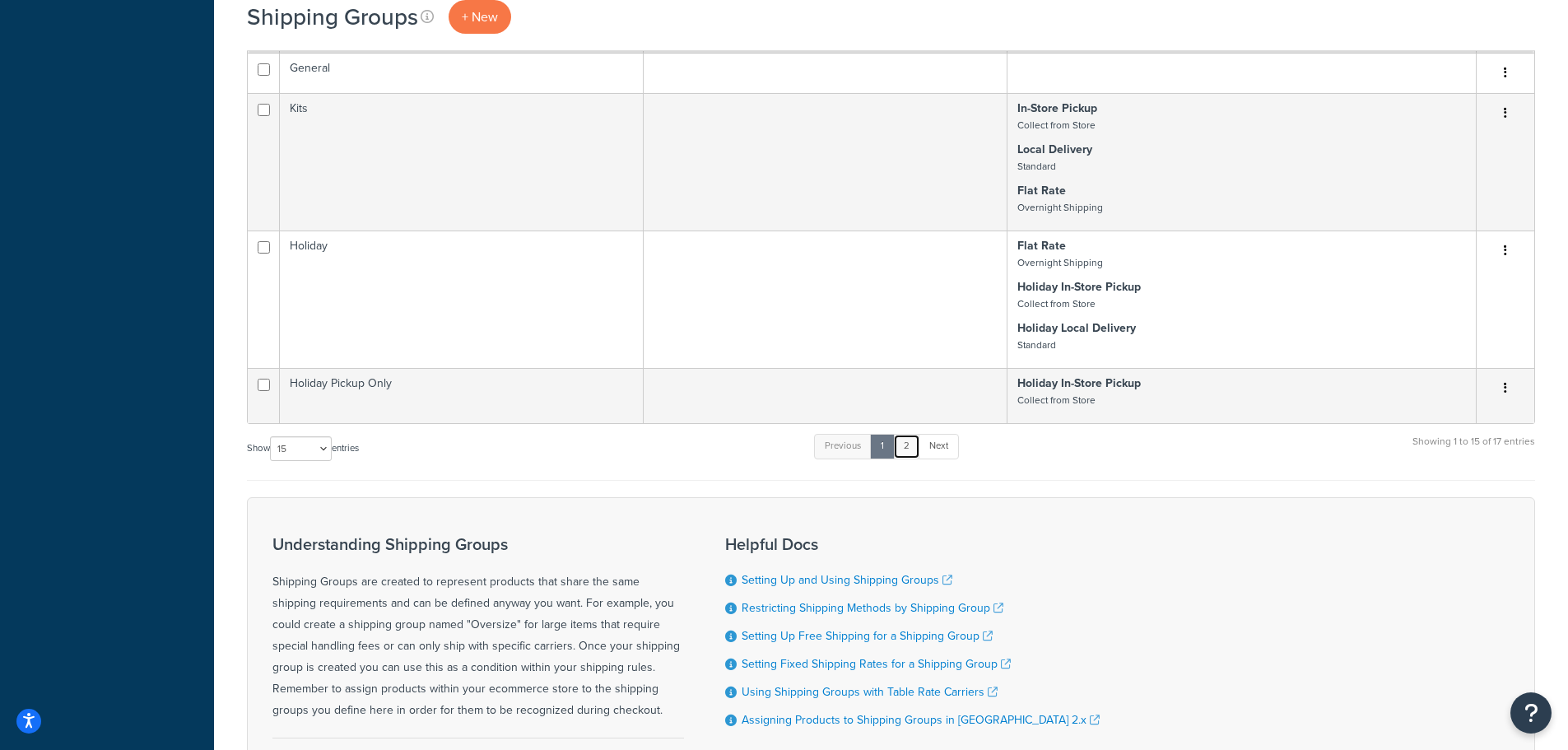
click at [908, 442] on link "2" at bounding box center [906, 446] width 27 height 25
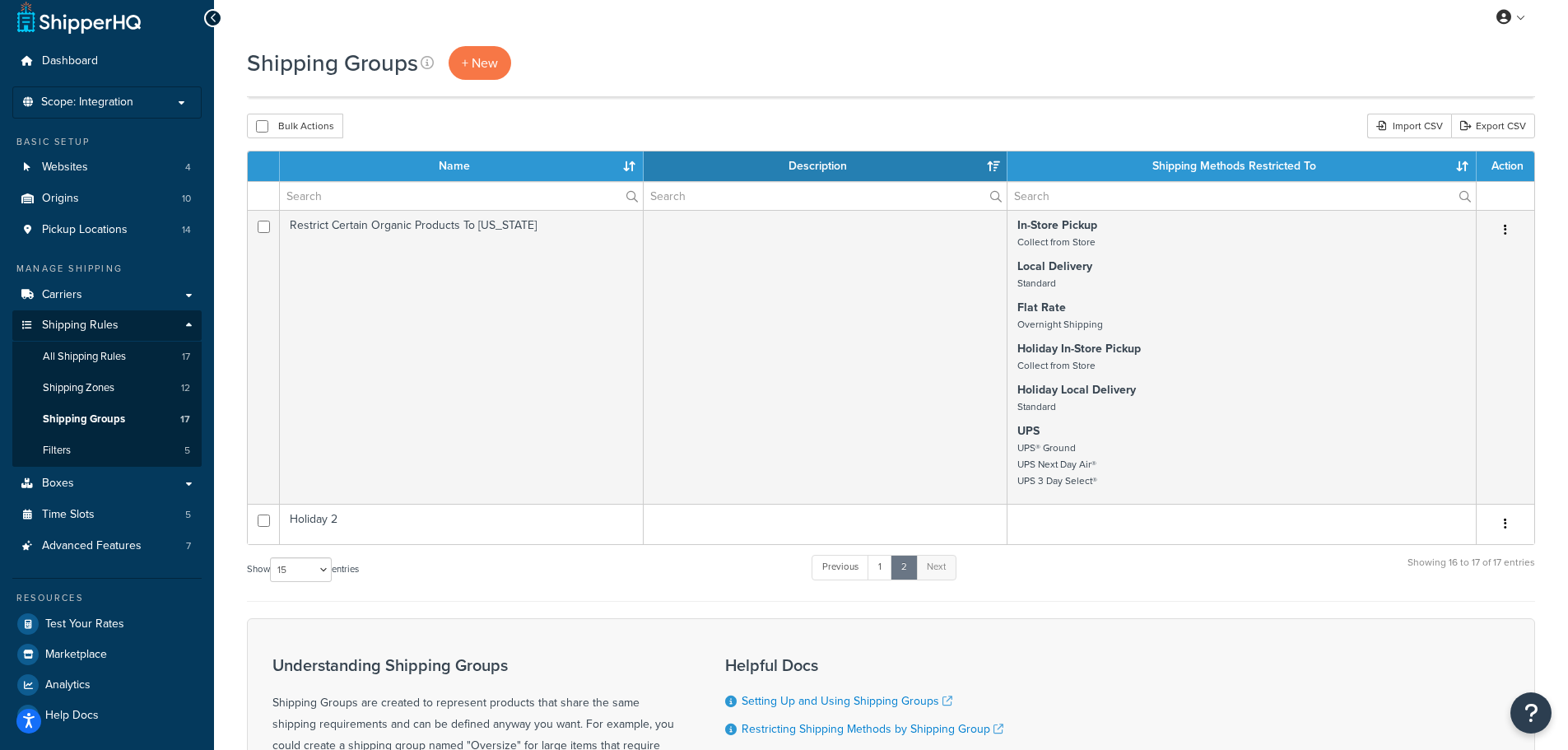
scroll to position [0, 0]
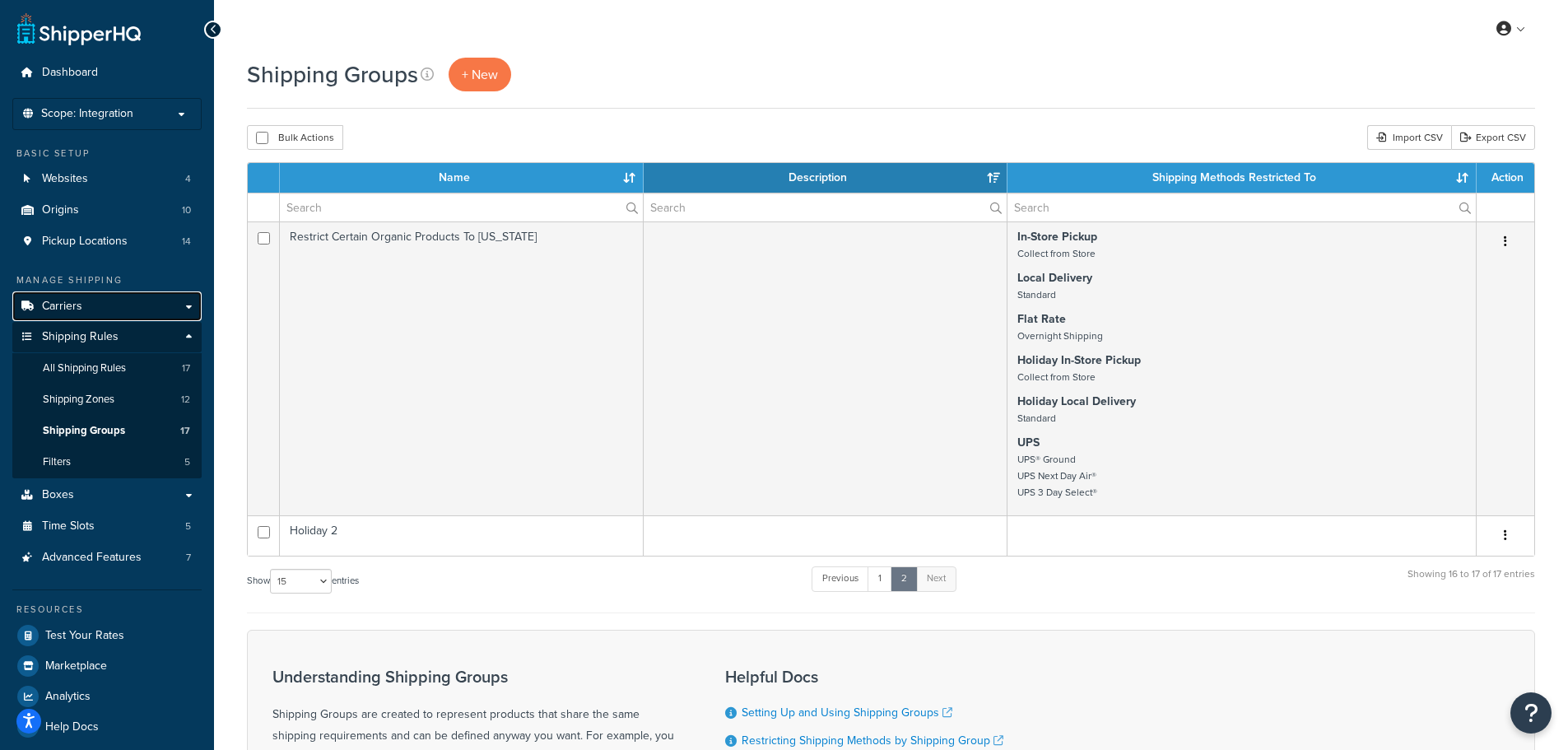
click at [68, 305] on span "Carriers" at bounding box center [62, 306] width 40 height 14
